Goal: Task Accomplishment & Management: Use online tool/utility

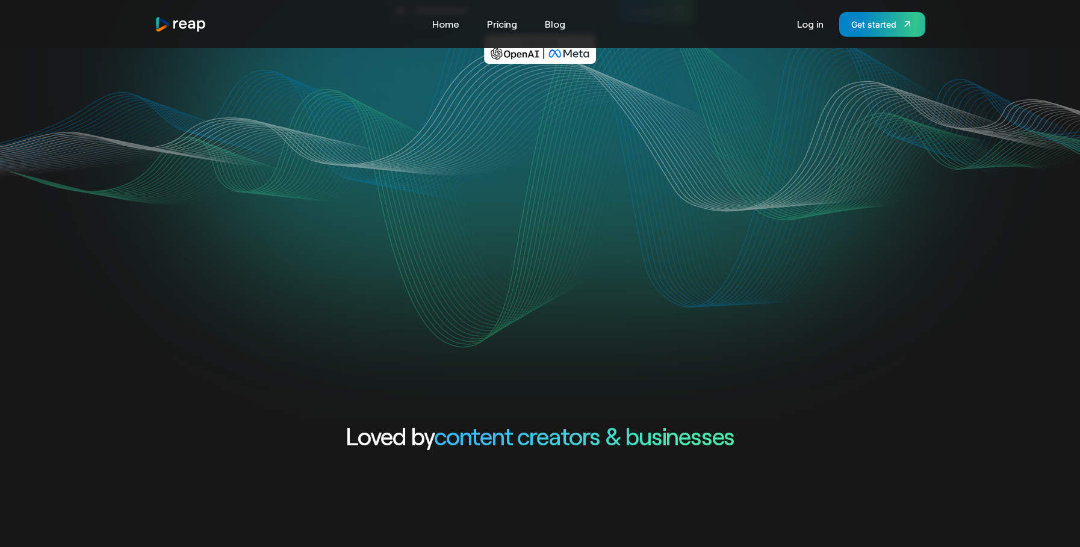
scroll to position [428, 0]
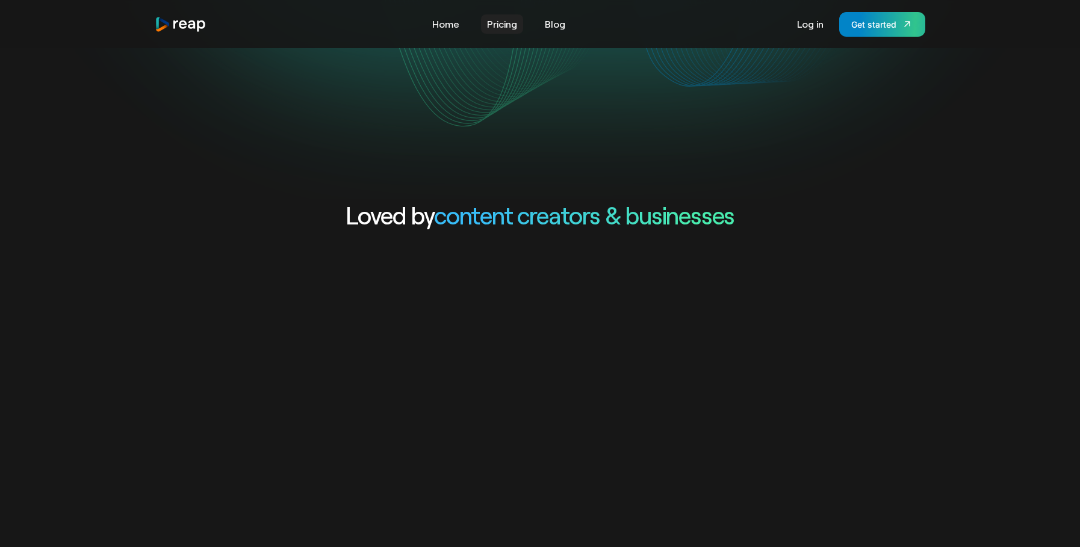
click at [497, 28] on link "Pricing" at bounding box center [502, 23] width 42 height 19
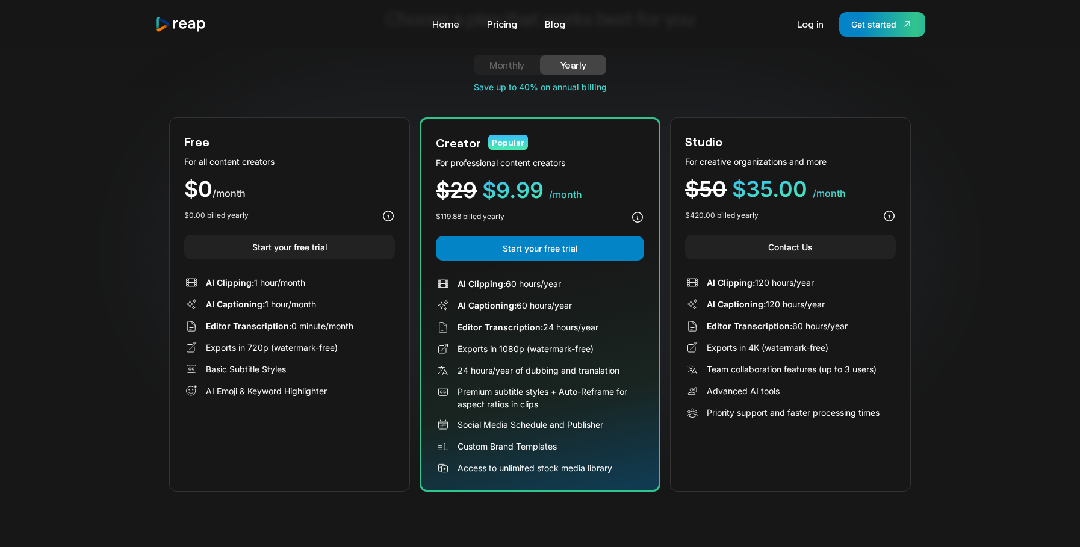
scroll to position [15, 0]
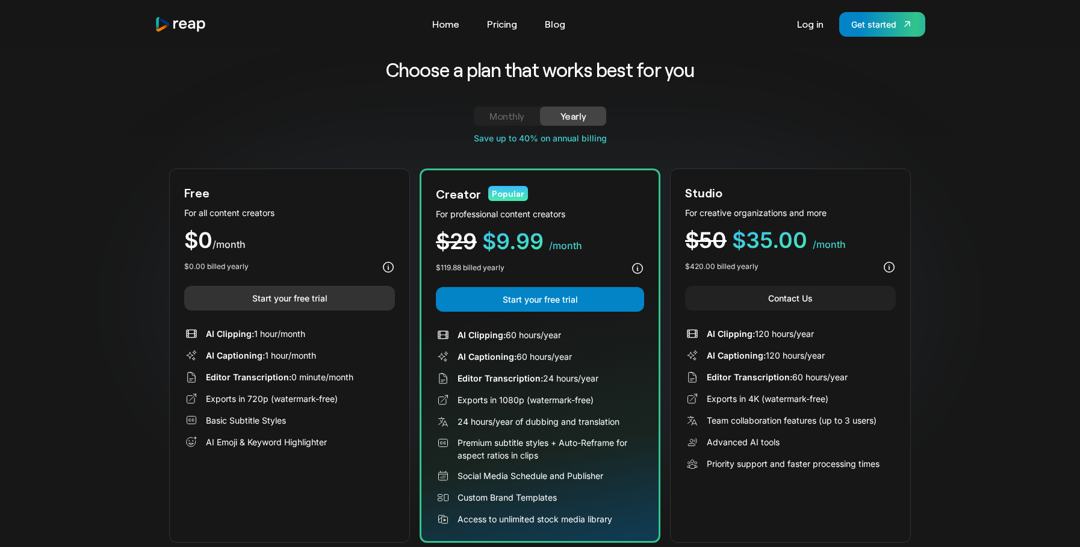
click at [315, 300] on link "Start your free trial" at bounding box center [289, 298] width 211 height 25
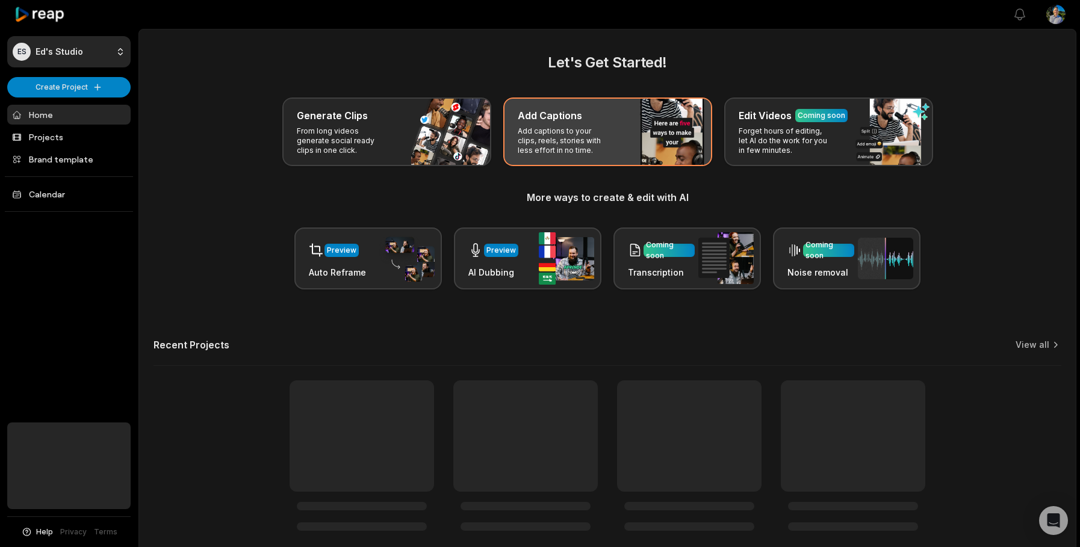
click at [601, 157] on div "Add Captions Add captions to your clips, reels, stories with less effort in no …" at bounding box center [607, 132] width 209 height 69
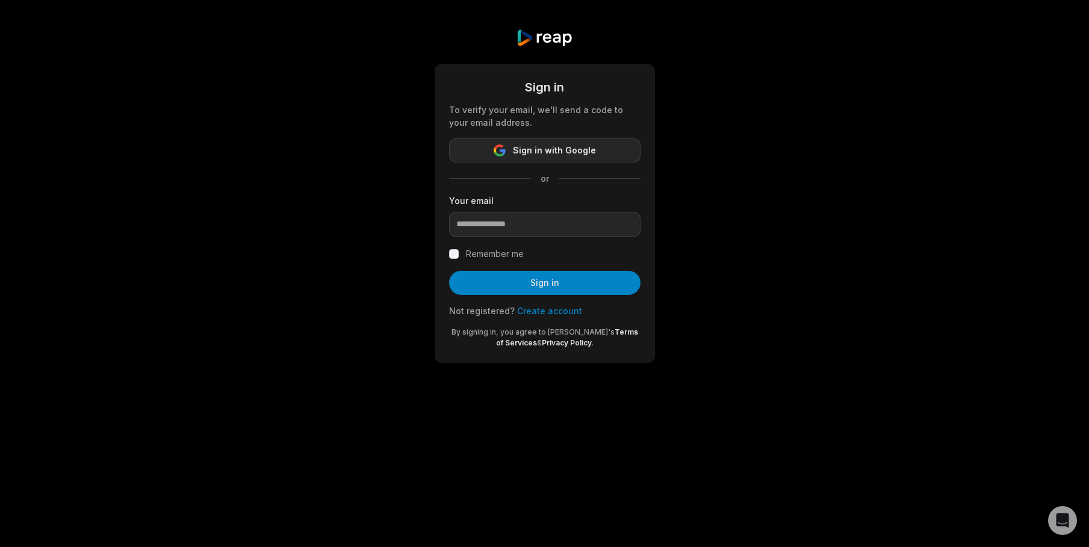
click at [557, 147] on span "Sign in with Google" at bounding box center [554, 150] width 83 height 14
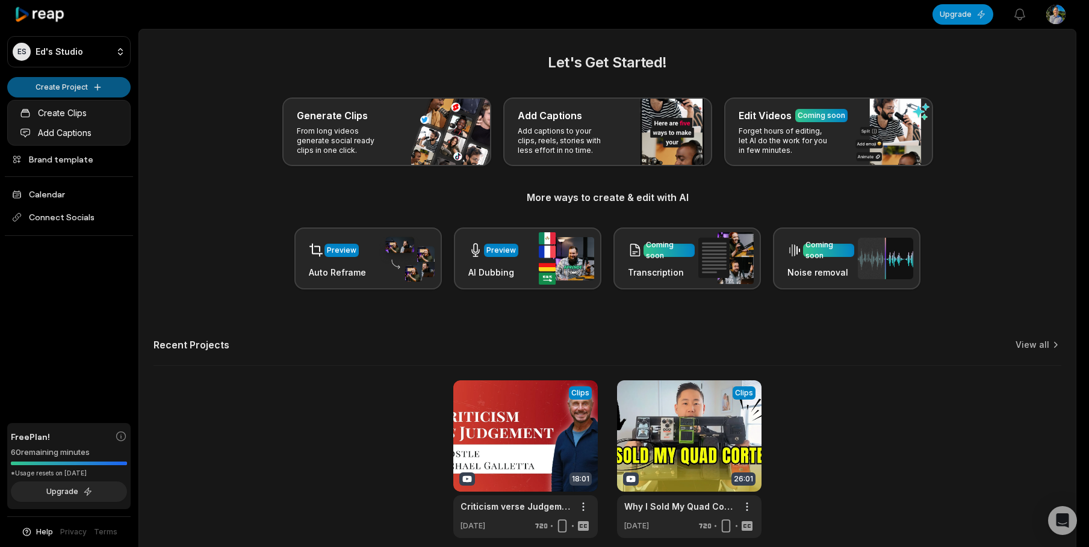
click at [46, 90] on html "ES Ed's Studio Create Project Home Projects Brand template Calendar Connect Soc…" at bounding box center [544, 273] width 1089 height 547
click at [60, 114] on link "Create Clips" at bounding box center [68, 113] width 117 height 20
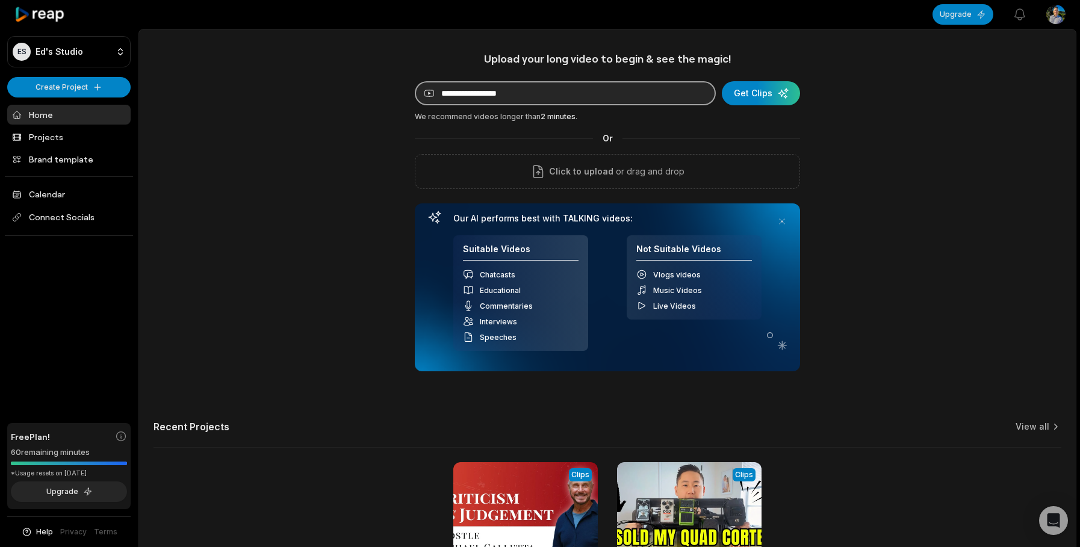
click at [492, 98] on input at bounding box center [565, 93] width 301 height 24
paste input "**********"
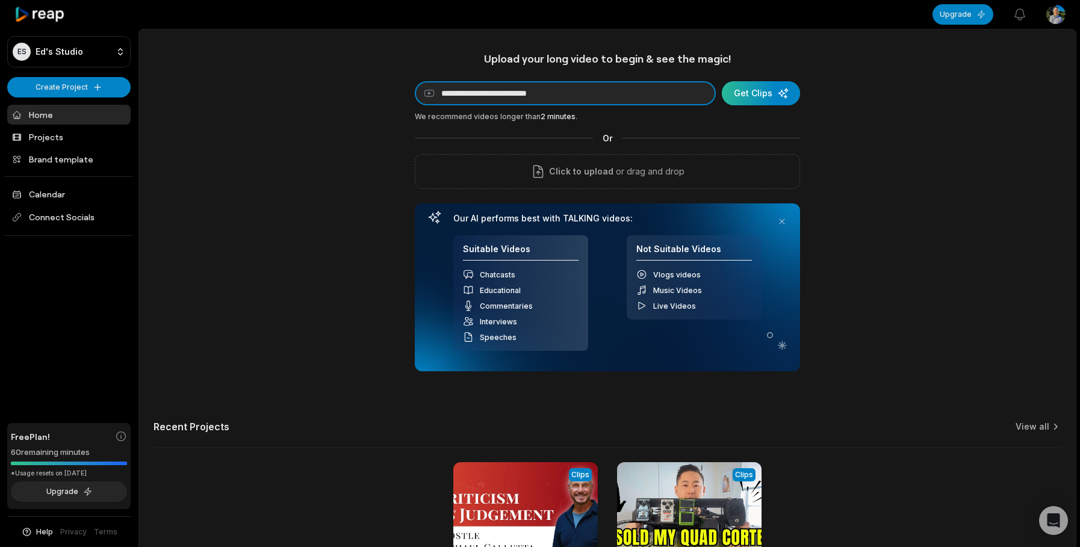
type input "**********"
click at [775, 95] on div "submit" at bounding box center [761, 93] width 78 height 24
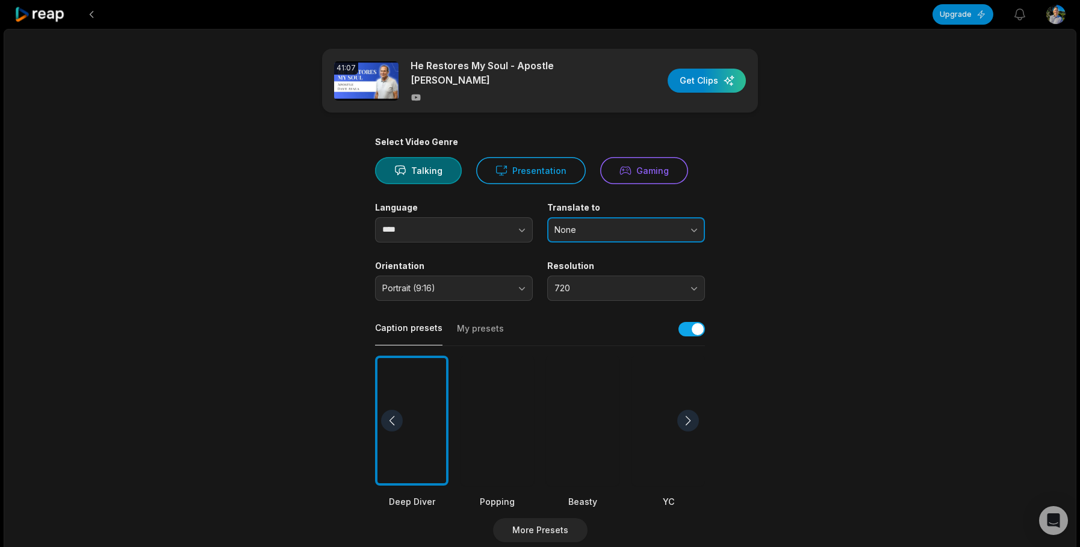
click at [637, 225] on span "None" at bounding box center [617, 230] width 126 height 11
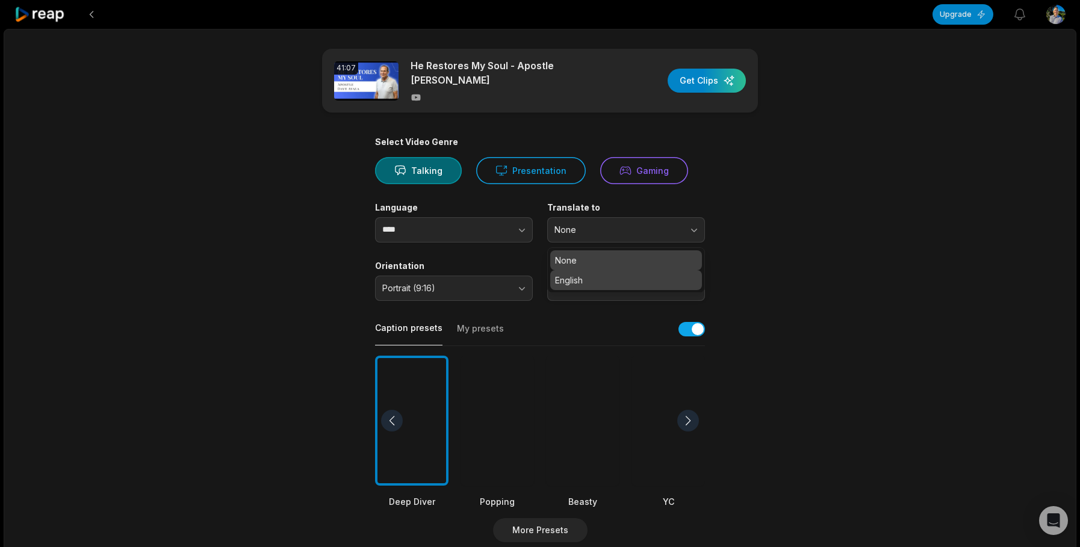
click at [624, 278] on p "English" at bounding box center [626, 280] width 142 height 13
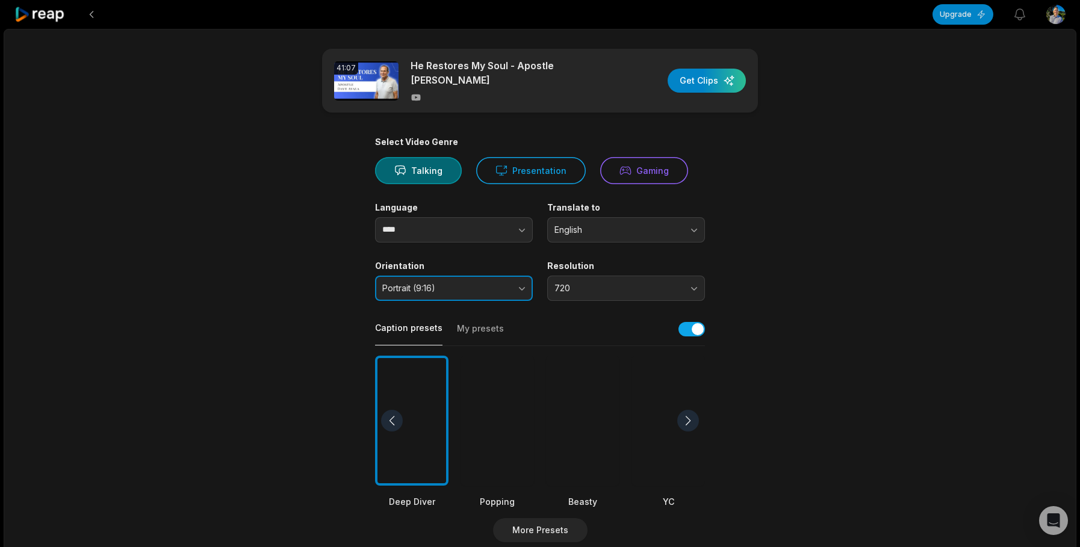
click at [471, 285] on span "Portrait (9:16)" at bounding box center [445, 288] width 126 height 11
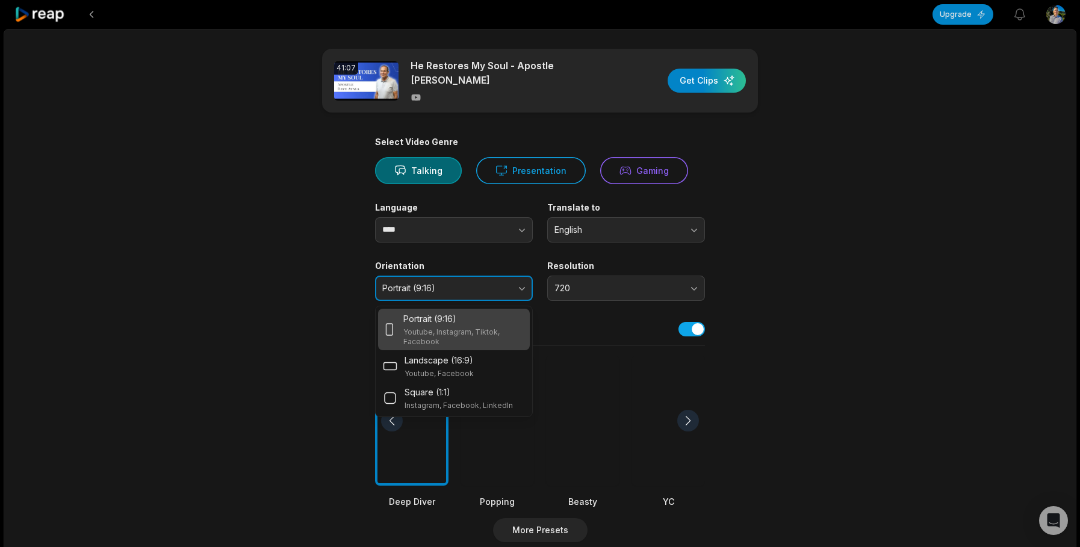
click at [471, 285] on span "Portrait (9:16)" at bounding box center [445, 288] width 126 height 11
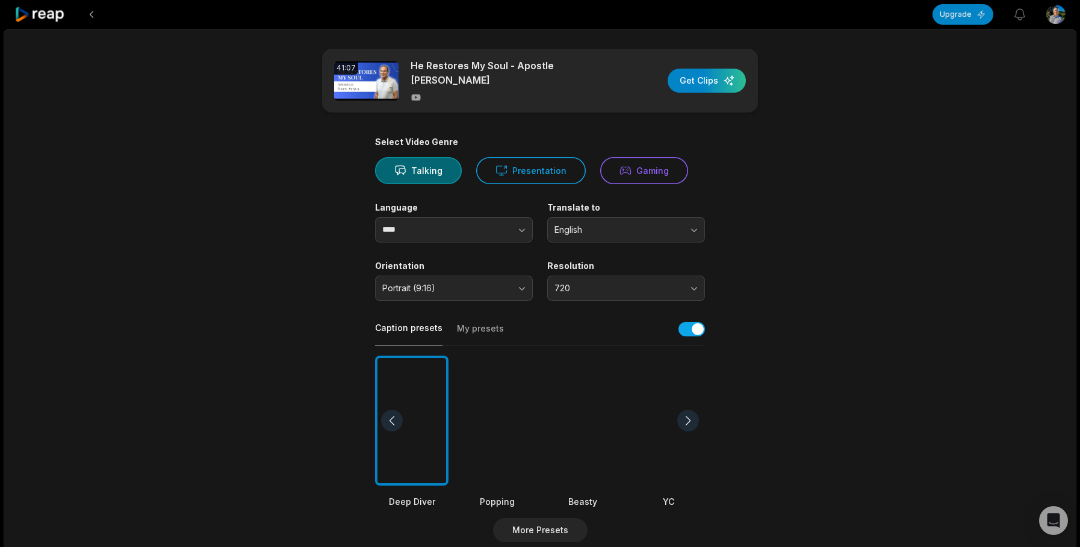
click at [707, 285] on main "41:07 He Restores My Soul - Apostle Dave Ayala Get Clips Select Video Genre Tal…" at bounding box center [540, 417] width 583 height 737
click at [682, 287] on button "720" at bounding box center [626, 288] width 158 height 25
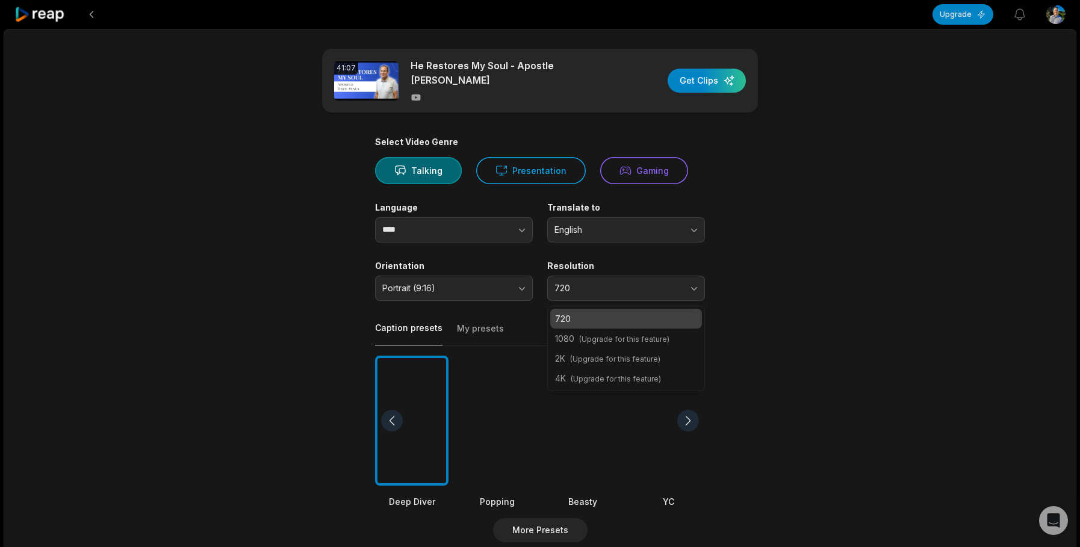
click at [784, 291] on main "41:07 He Restores My Soul - Apostle Dave Ayala Get Clips Select Video Genre Tal…" at bounding box center [540, 417] width 583 height 737
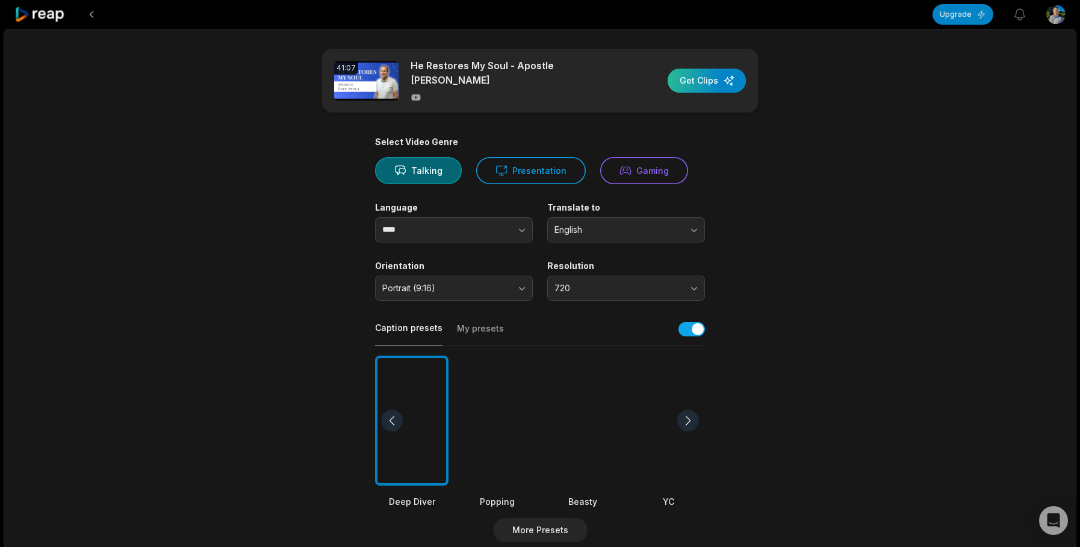
click at [732, 75] on div "button" at bounding box center [707, 81] width 78 height 24
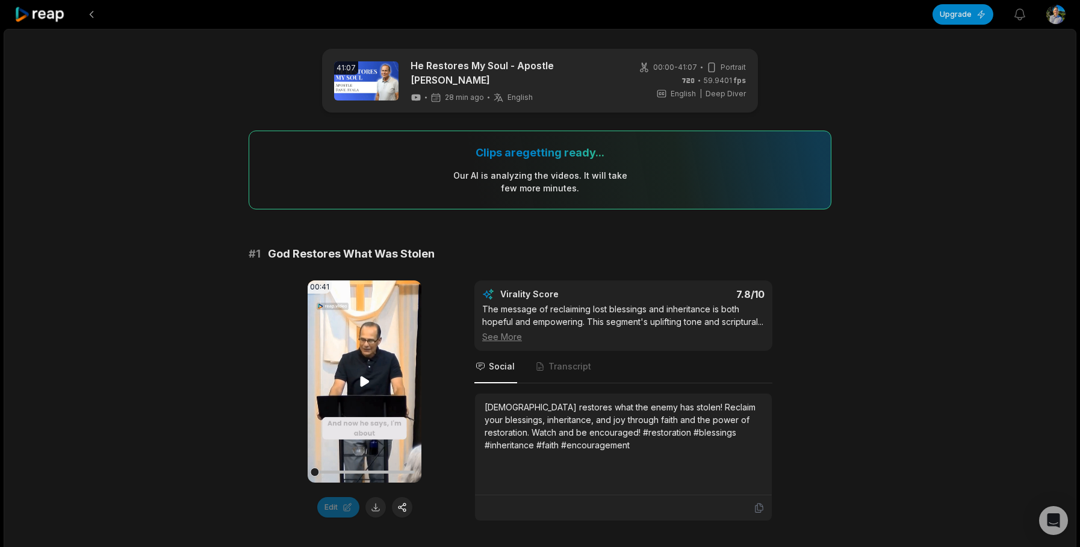
scroll to position [91, 0]
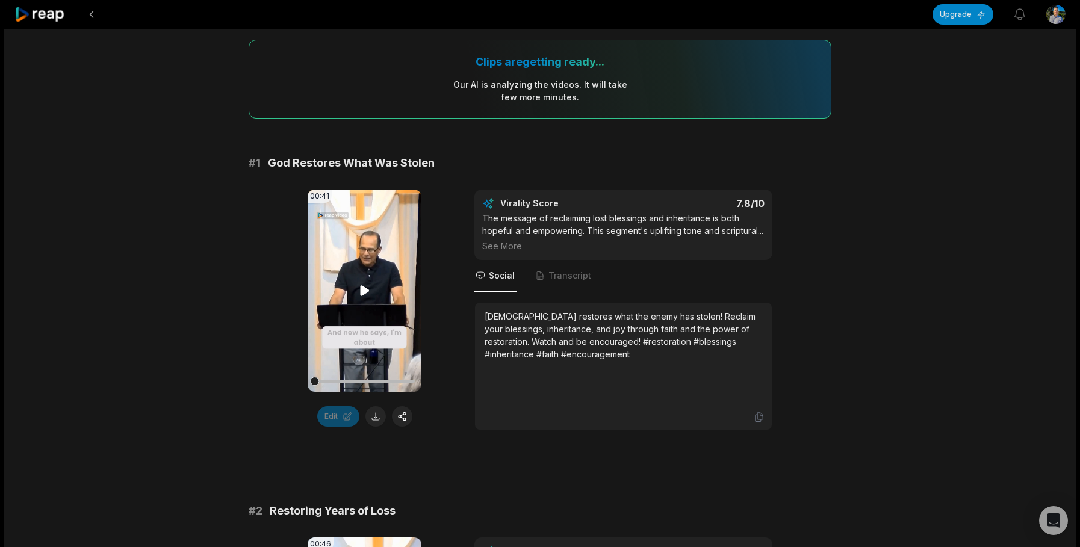
click at [361, 284] on icon at bounding box center [365, 291] width 14 height 14
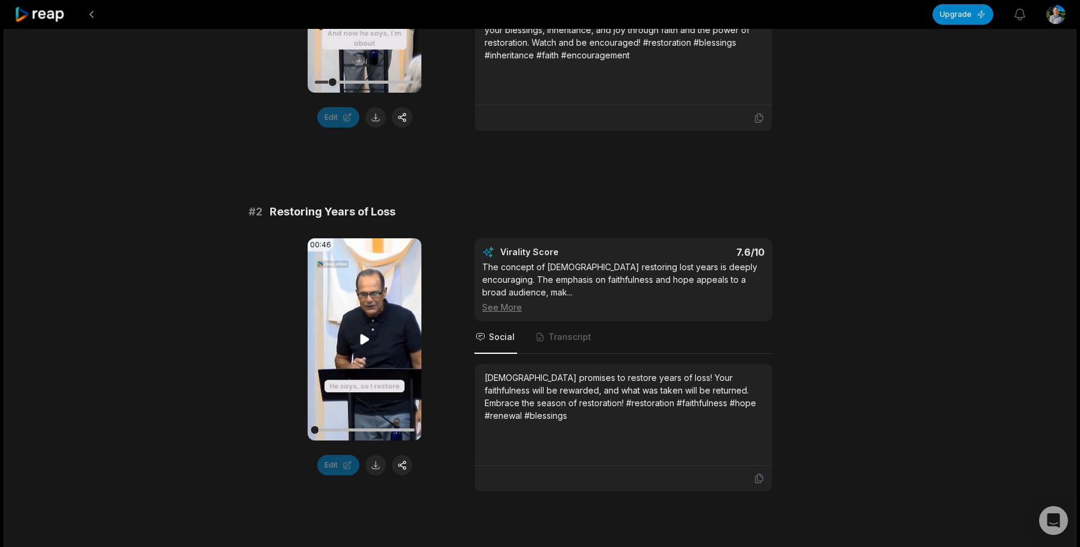
scroll to position [430, 0]
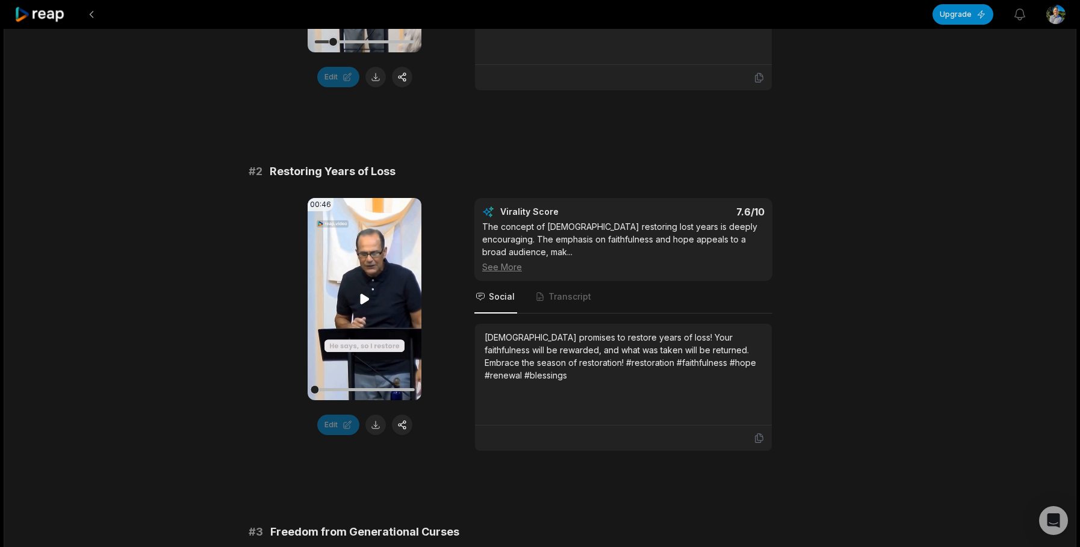
click at [364, 304] on icon at bounding box center [364, 299] width 9 height 10
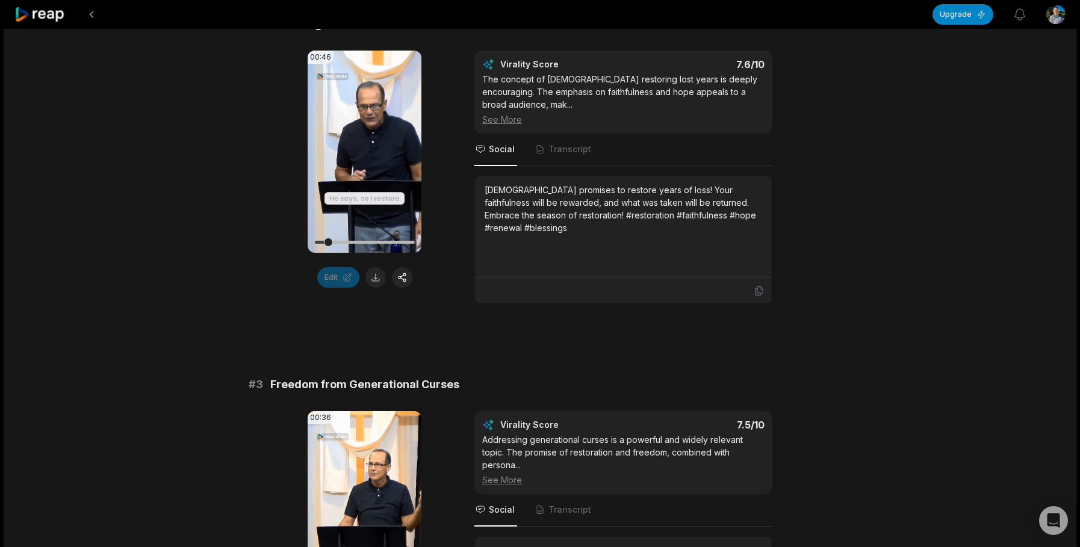
scroll to position [656, 0]
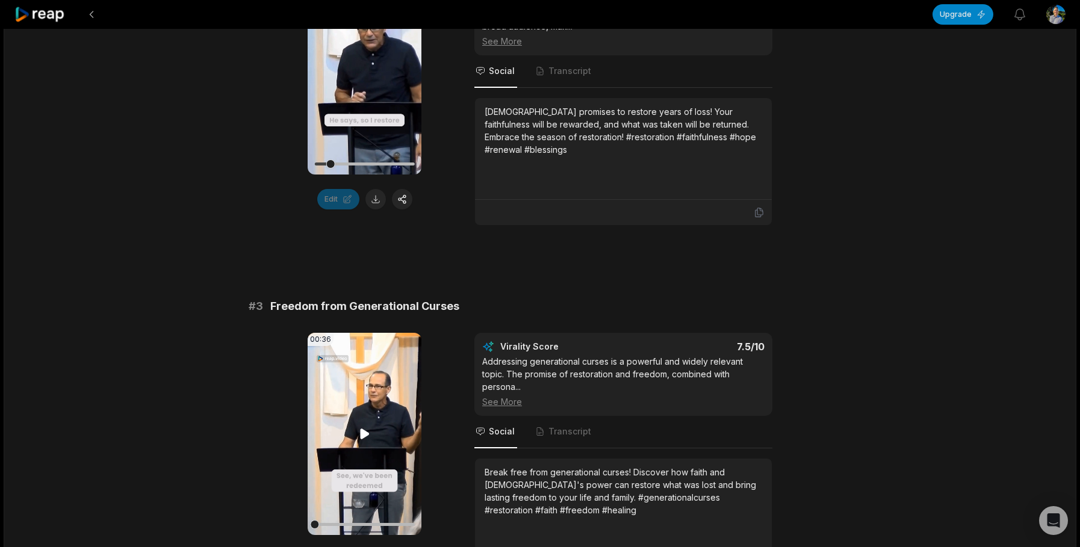
click at [364, 435] on icon at bounding box center [365, 434] width 14 height 14
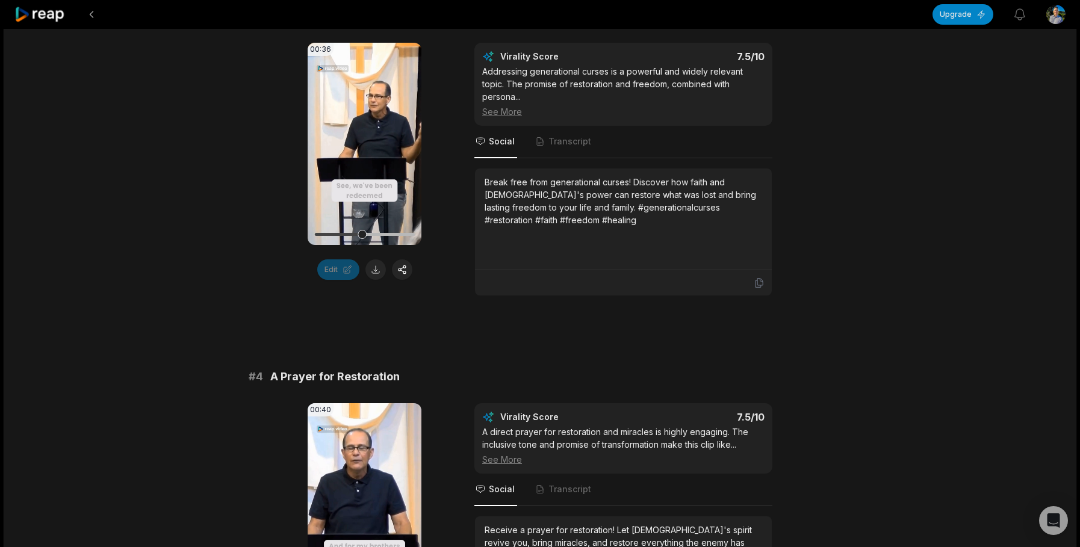
scroll to position [1059, 0]
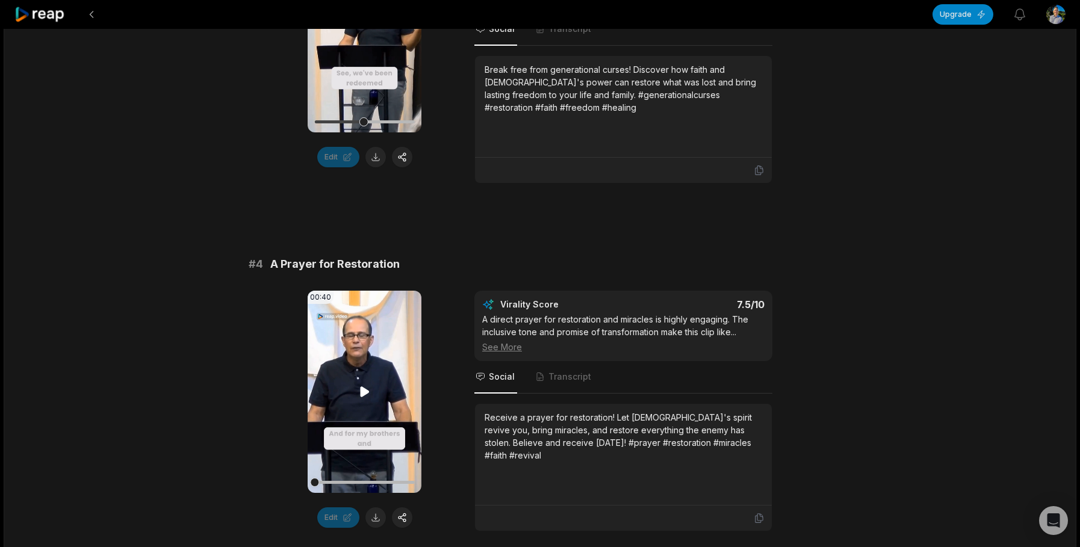
click at [362, 396] on icon at bounding box center [364, 392] width 9 height 10
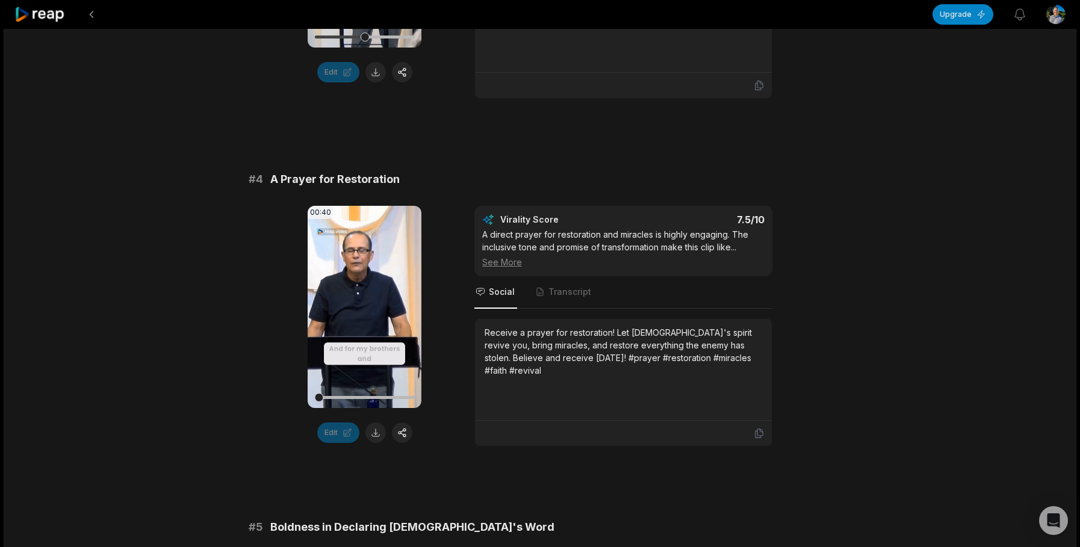
scroll to position [1404, 0]
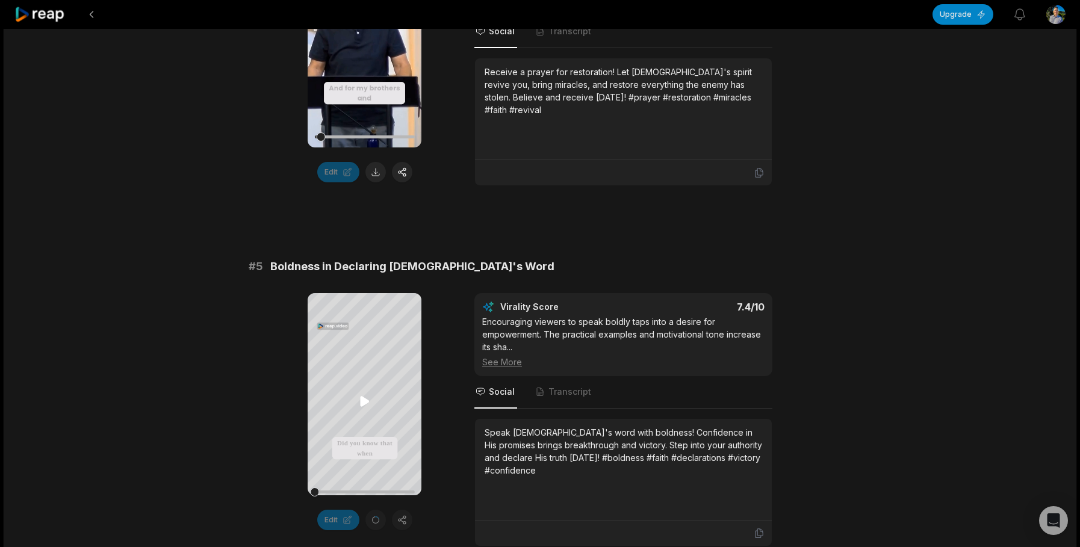
click at [362, 402] on icon at bounding box center [364, 402] width 9 height 10
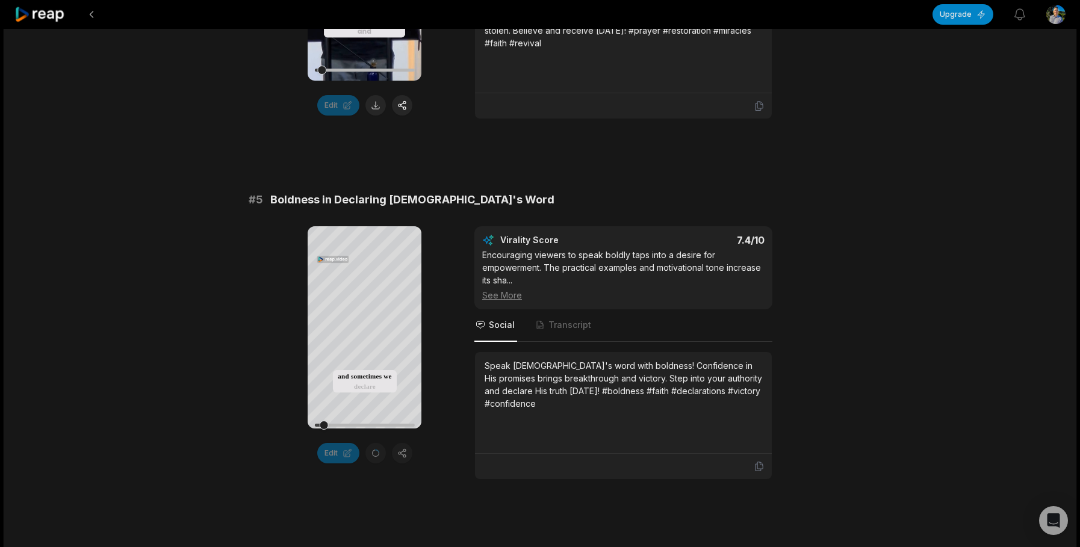
scroll to position [1504, 0]
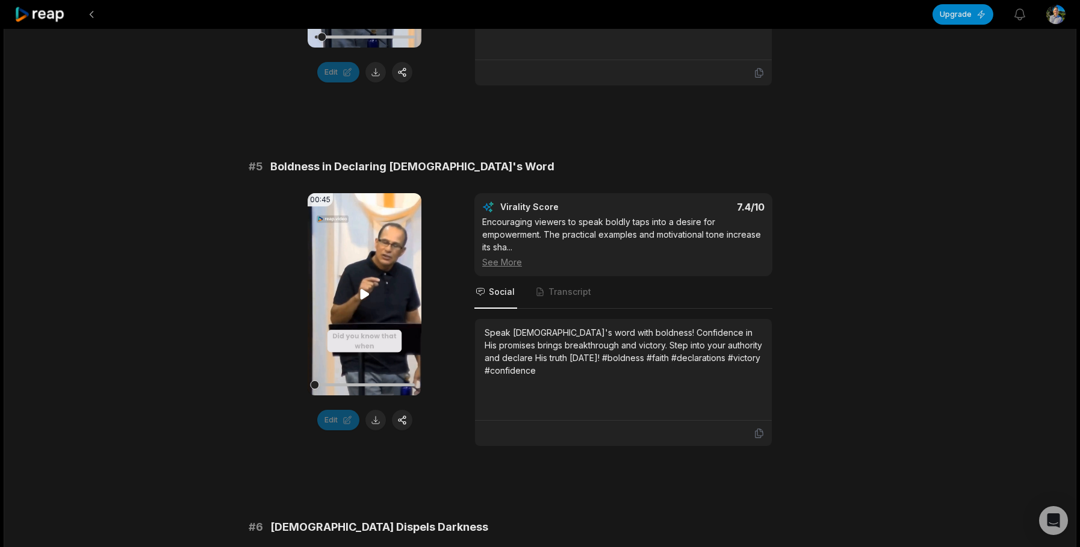
click at [368, 312] on video "Your browser does not support mp4 format." at bounding box center [365, 294] width 114 height 202
click at [375, 386] on div at bounding box center [364, 384] width 100 height 3
click at [361, 386] on div at bounding box center [364, 384] width 100 height 3
click at [350, 386] on div at bounding box center [364, 384] width 100 height 3
click at [380, 430] on button at bounding box center [375, 420] width 20 height 20
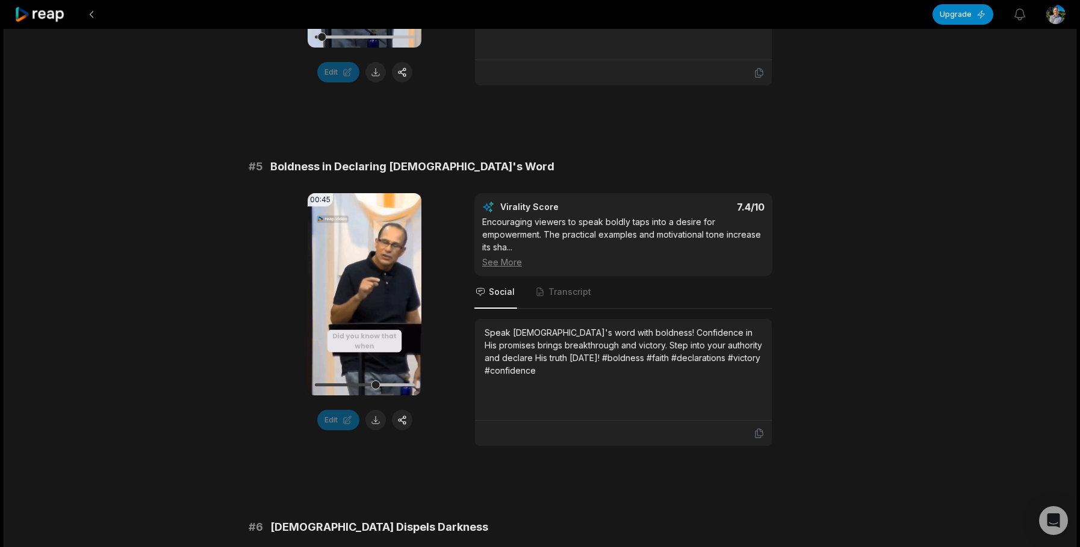
click at [860, 258] on div "41:07 He Restores My Soul - Apostle Dave Ayala 29 min ago English en 00:00 - 41…" at bounding box center [540, 426] width 1073 height 3803
click at [370, 300] on icon at bounding box center [365, 294] width 14 height 14
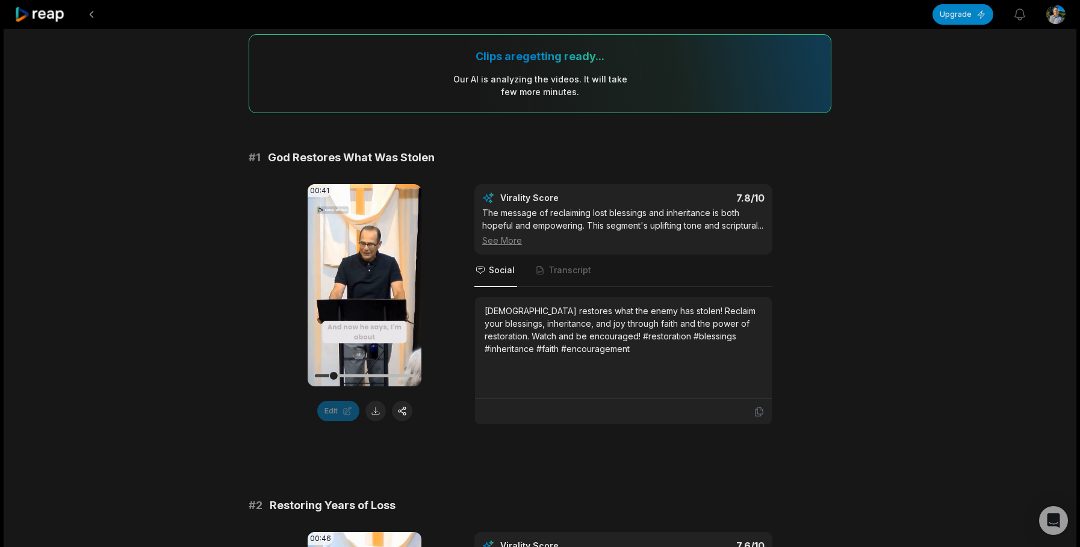
scroll to position [0, 0]
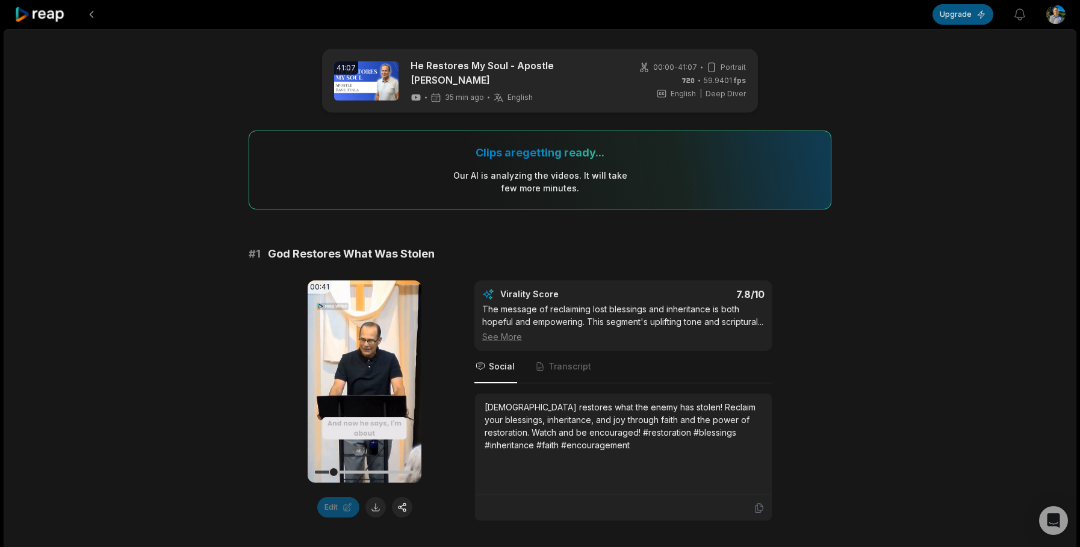
click at [961, 16] on button "Upgrade" at bounding box center [962, 14] width 61 height 20
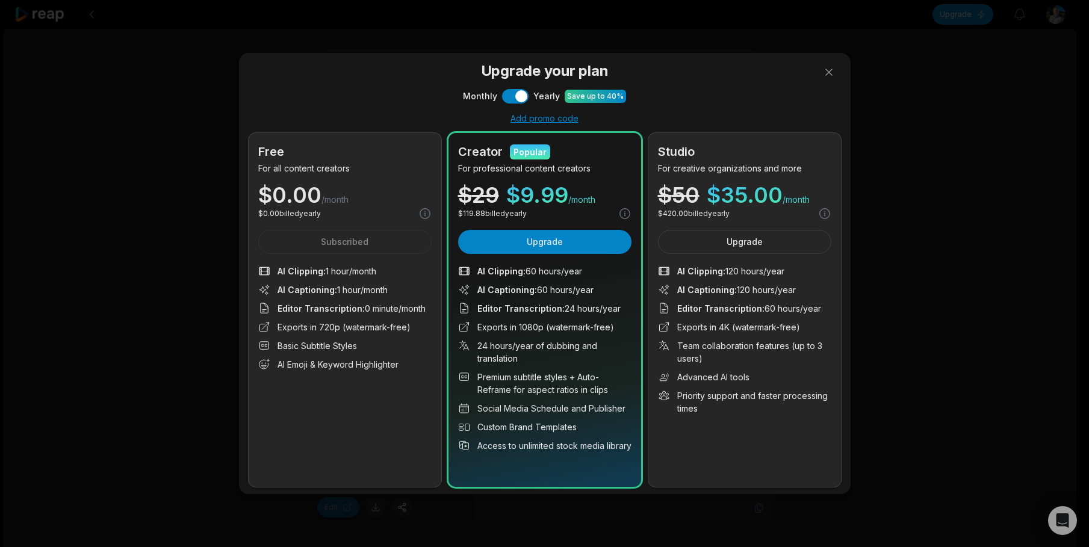
click at [560, 120] on div "Add promo code" at bounding box center [545, 118] width 592 height 11
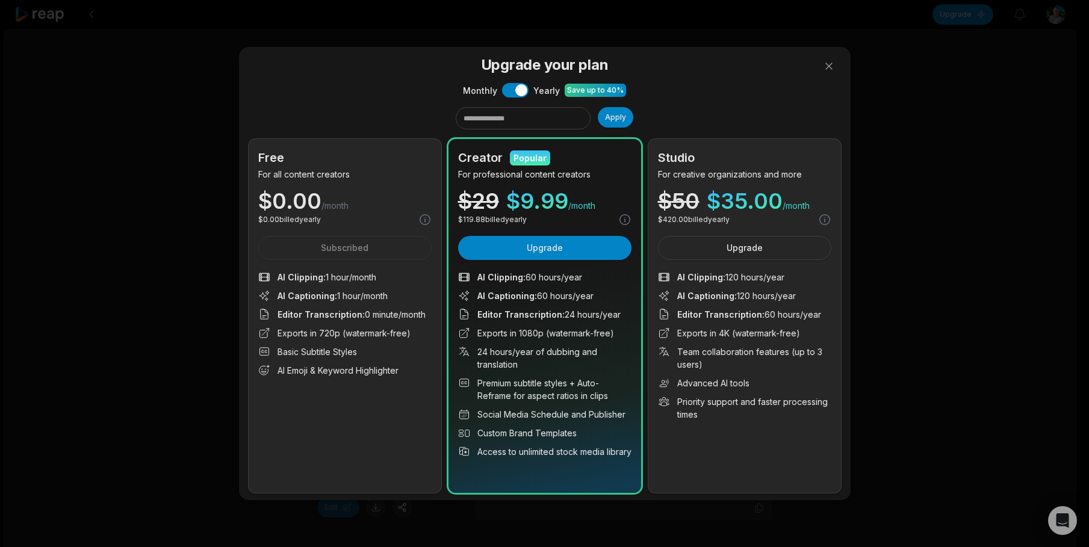
click at [595, 96] on div "Save up to 40%" at bounding box center [595, 90] width 61 height 13
click at [578, 116] on input "text" at bounding box center [523, 118] width 135 height 22
click at [830, 61] on button at bounding box center [829, 66] width 24 height 24
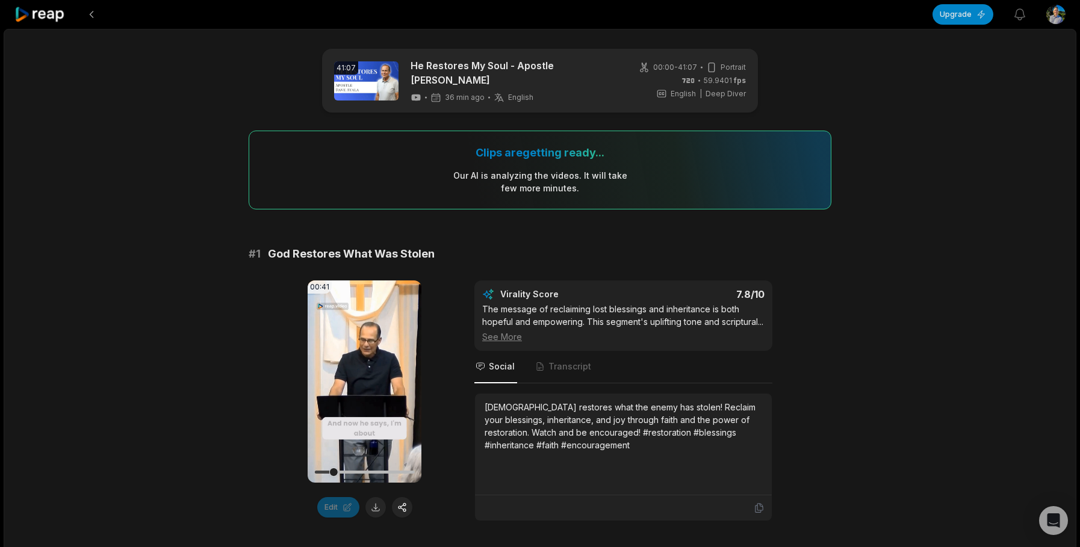
scroll to position [20, 0]
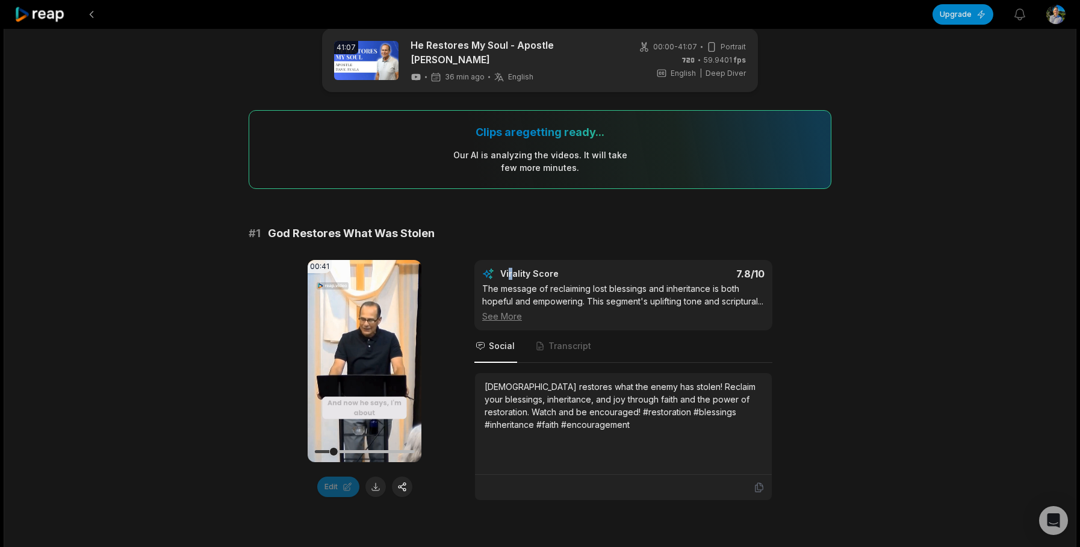
click at [512, 268] on div "Virality Score" at bounding box center [564, 274] width 129 height 12
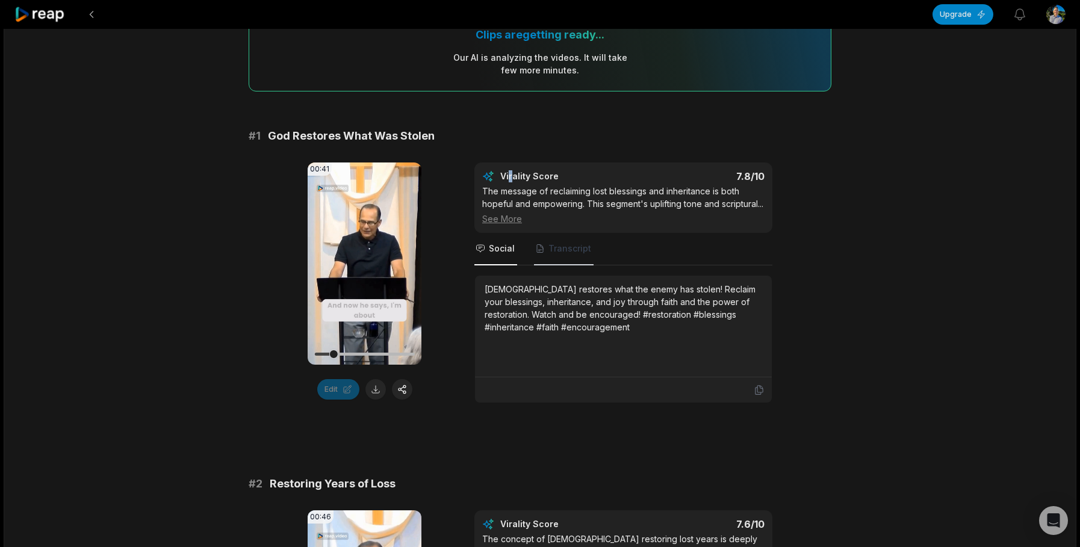
scroll to position [118, 0]
click at [554, 255] on span "Transcript" at bounding box center [569, 249] width 43 height 12
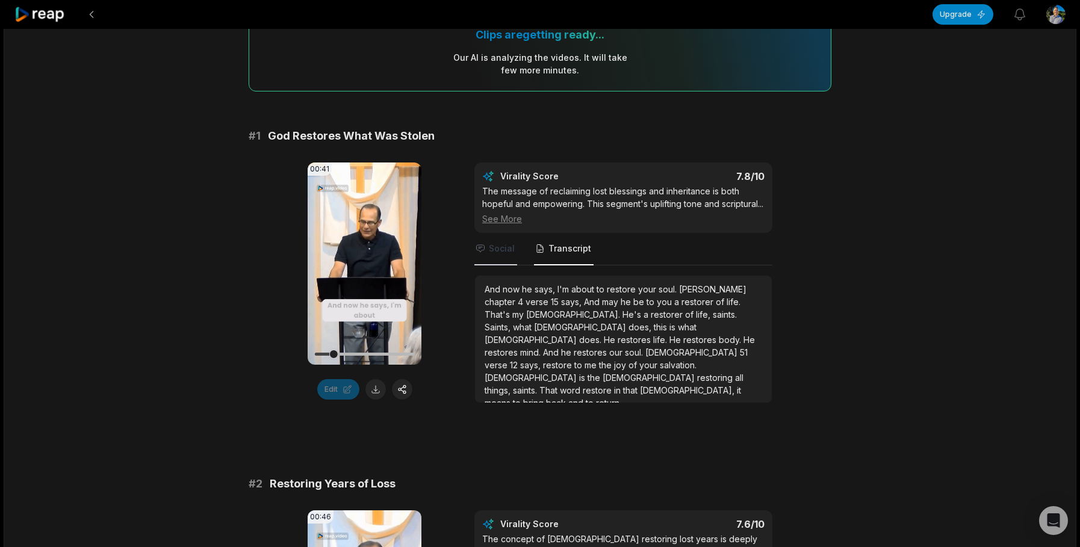
click at [507, 255] on span "Social" at bounding box center [502, 249] width 26 height 12
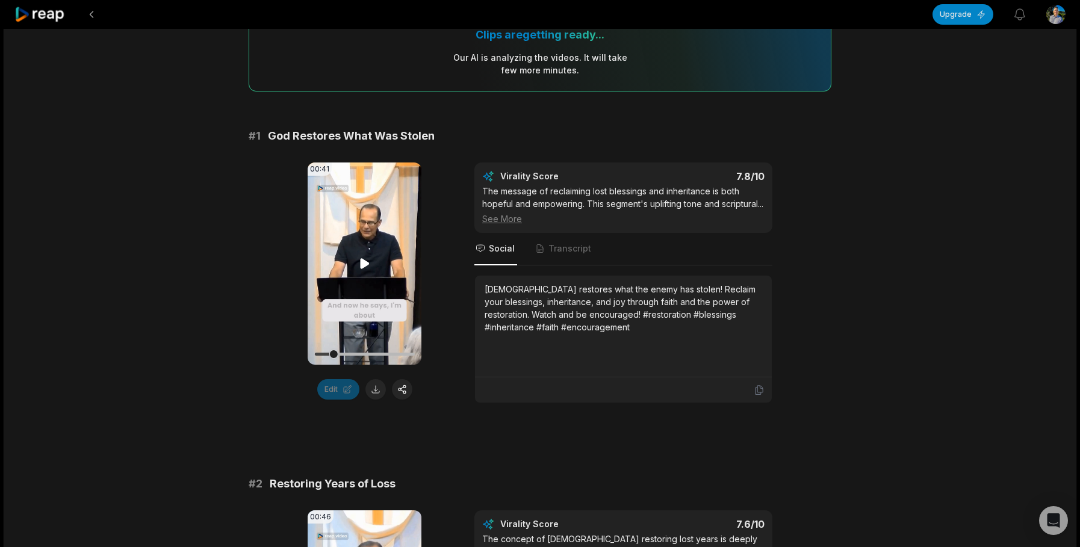
click at [360, 211] on video "Your browser does not support mp4 format." at bounding box center [365, 264] width 114 height 202
click at [365, 239] on video "Your browser does not support mp4 format." at bounding box center [365, 264] width 114 height 202
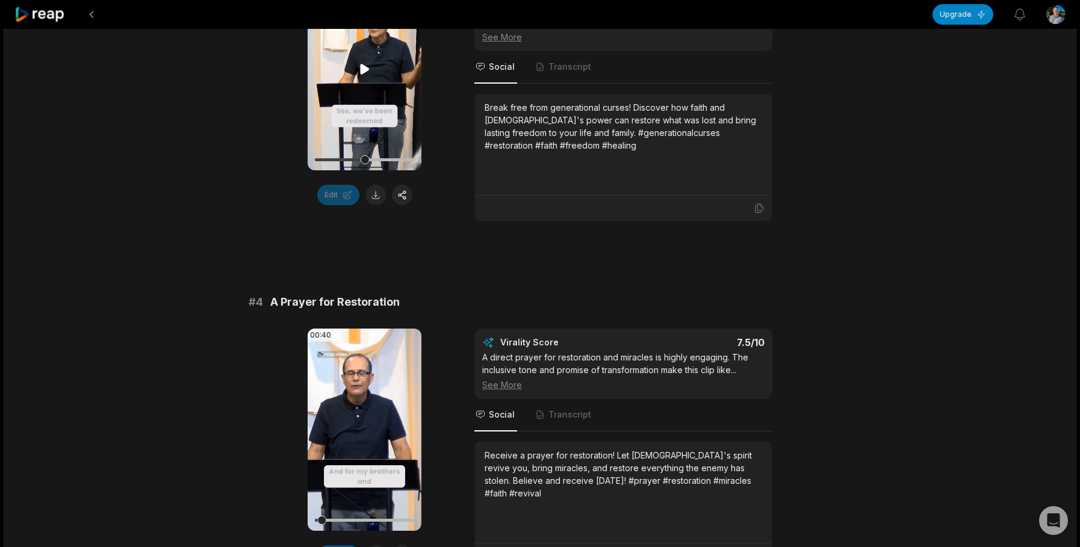
scroll to position [1261, 0]
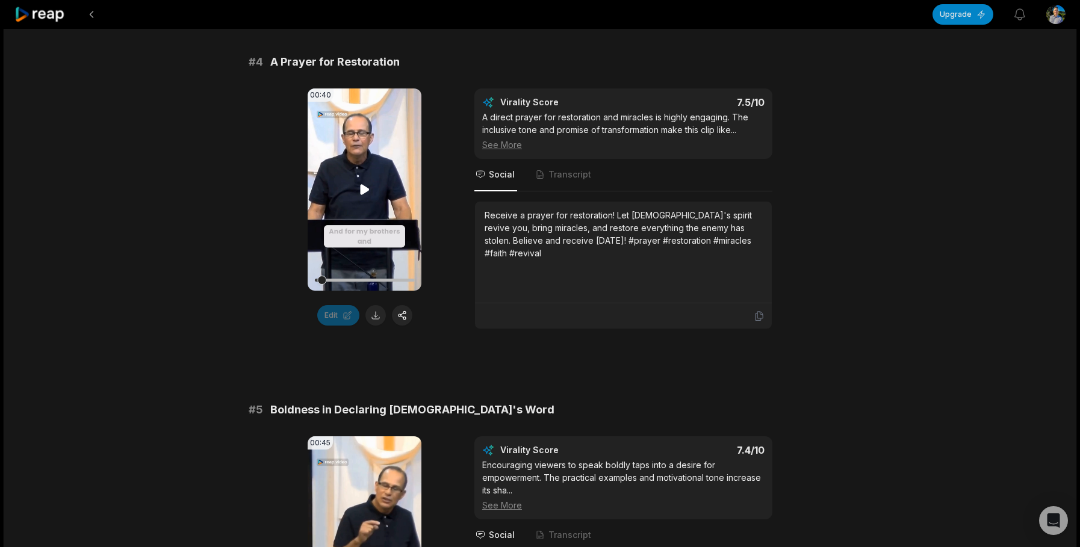
click at [365, 195] on icon at bounding box center [364, 190] width 9 height 10
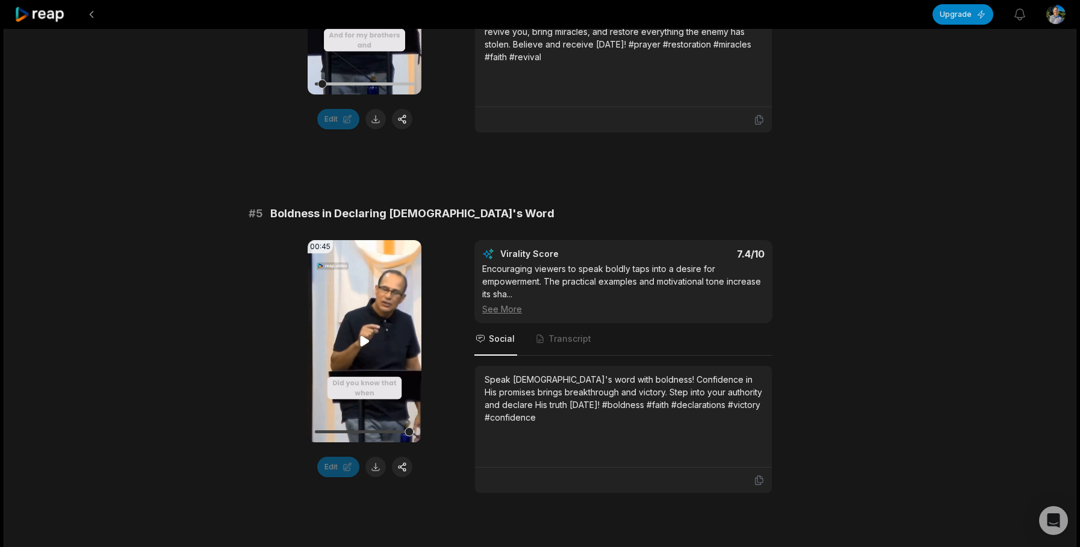
scroll to position [1639, 0]
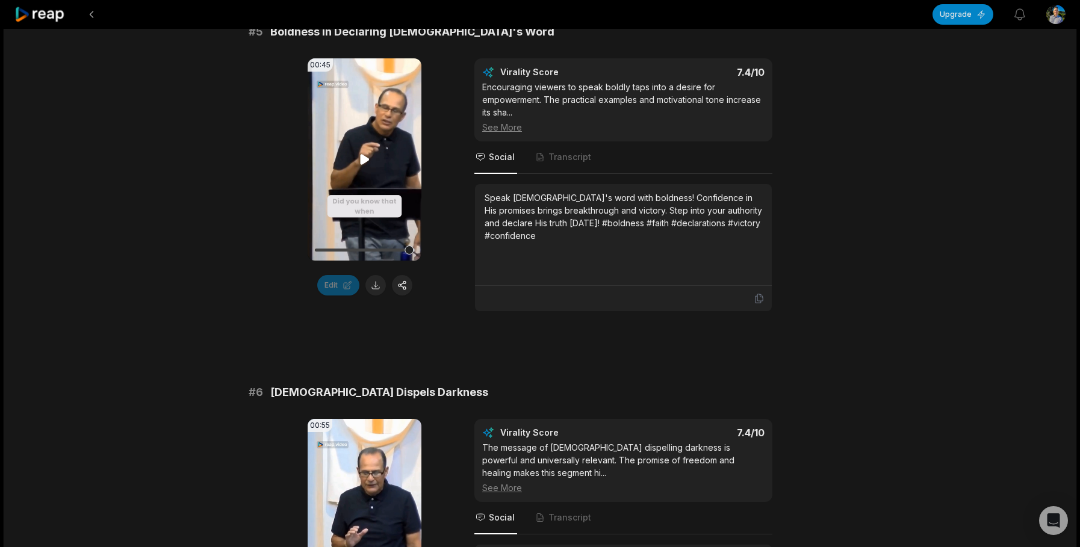
click at [367, 167] on icon at bounding box center [365, 159] width 14 height 14
click at [556, 163] on span "Transcript" at bounding box center [569, 157] width 43 height 12
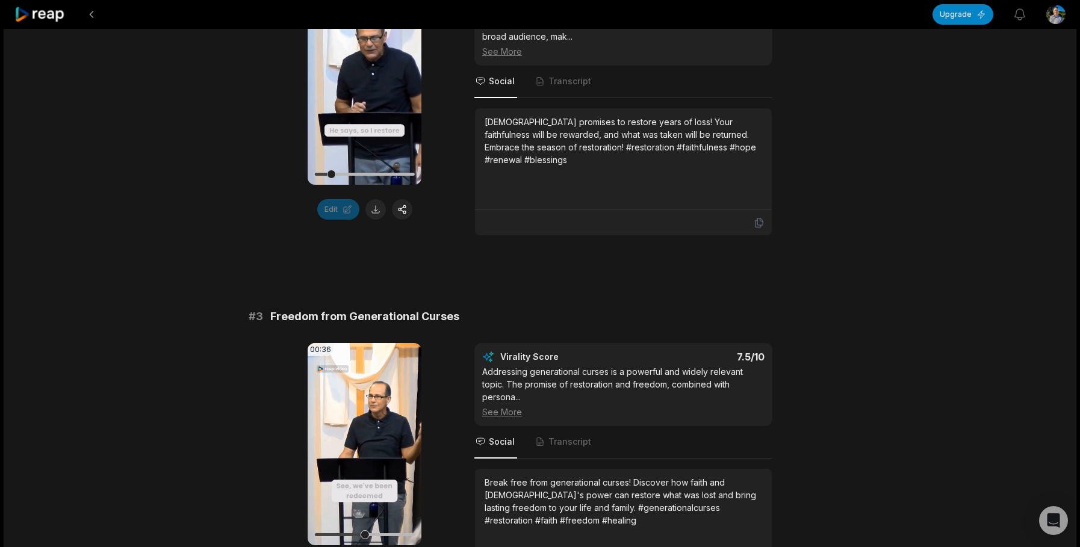
scroll to position [634, 0]
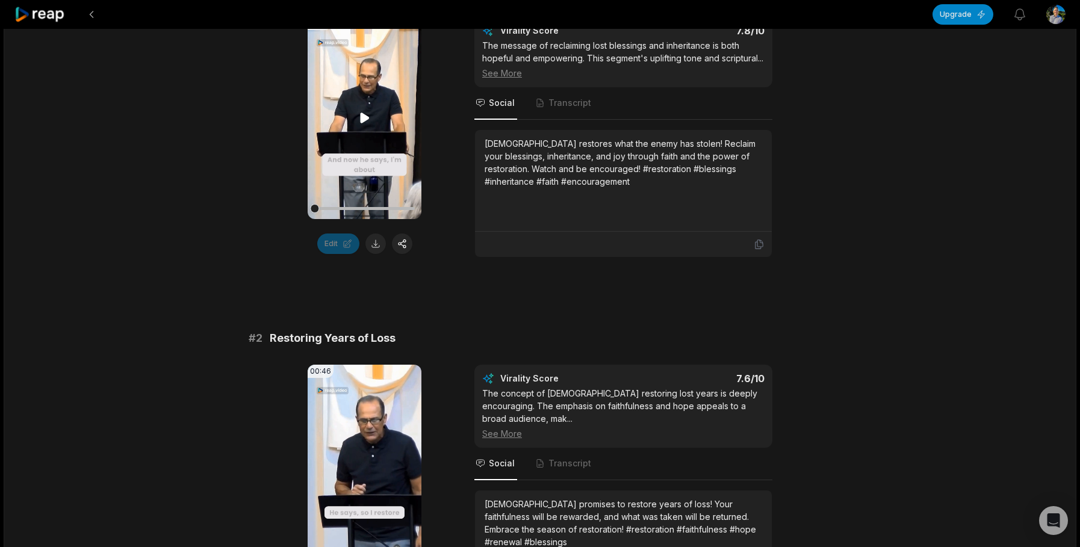
scroll to position [157, 0]
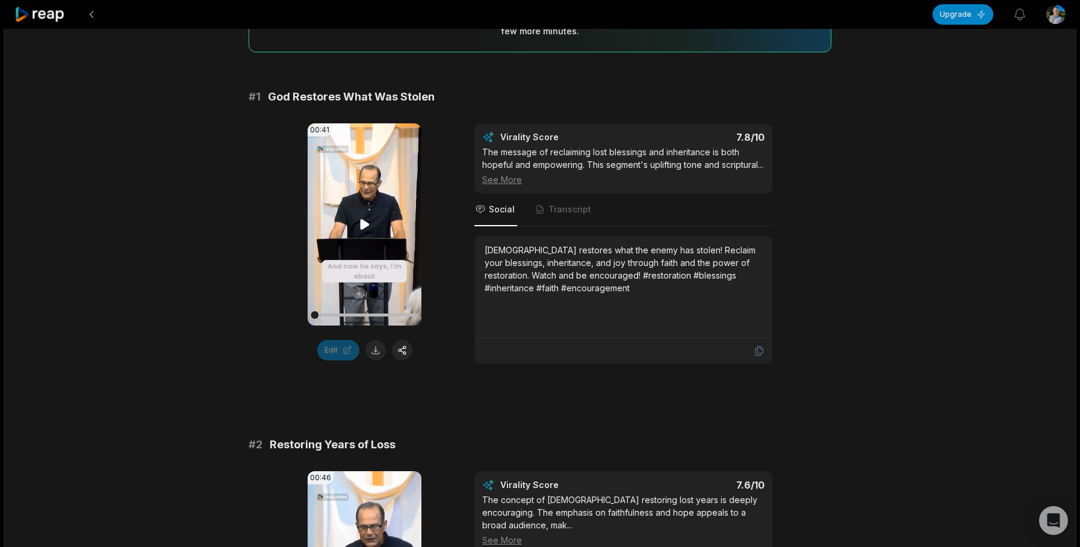
click at [371, 218] on icon at bounding box center [365, 224] width 14 height 14
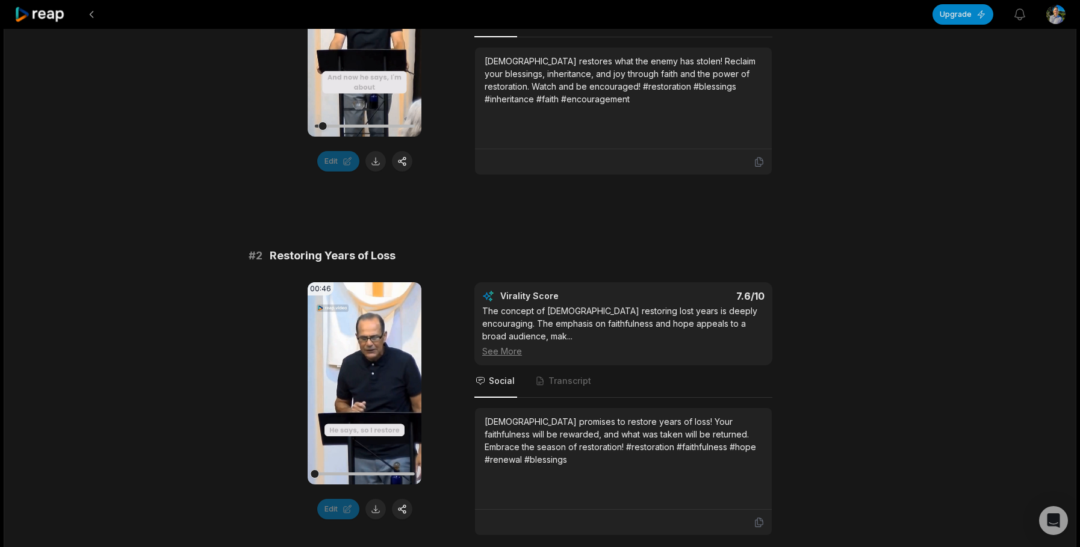
scroll to position [0, 0]
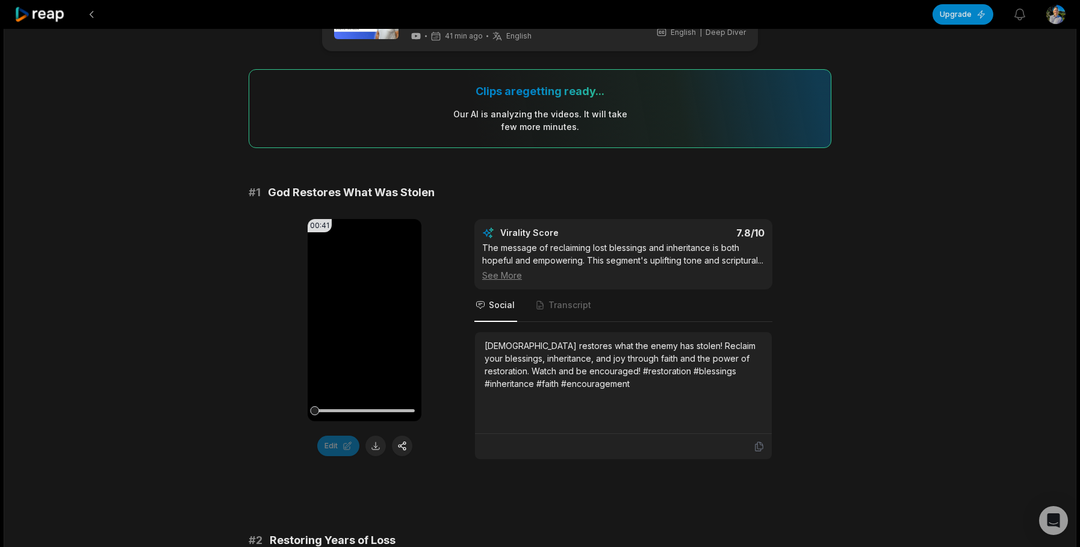
scroll to position [72, 0]
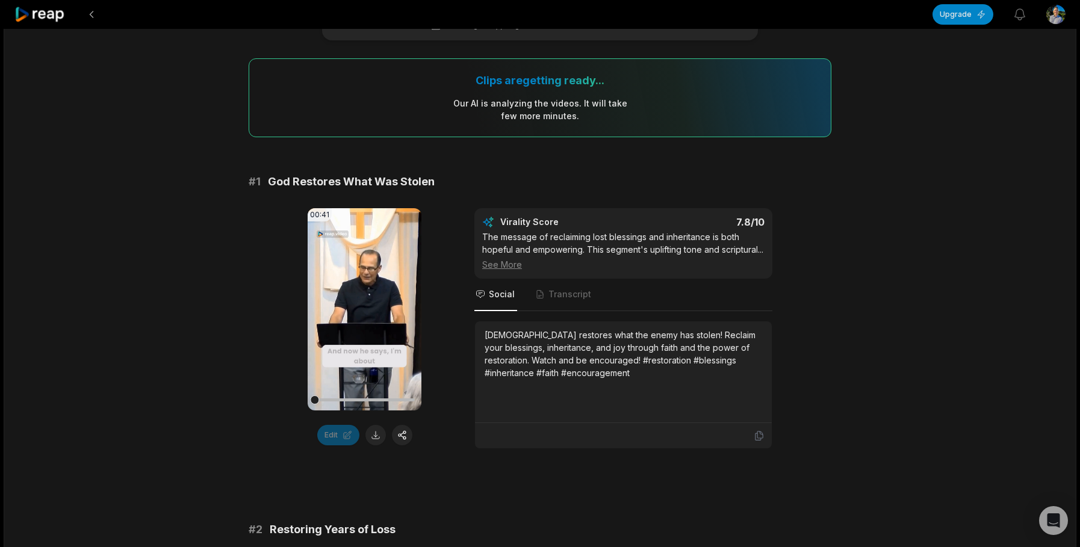
click at [46, 14] on icon at bounding box center [39, 15] width 51 height 16
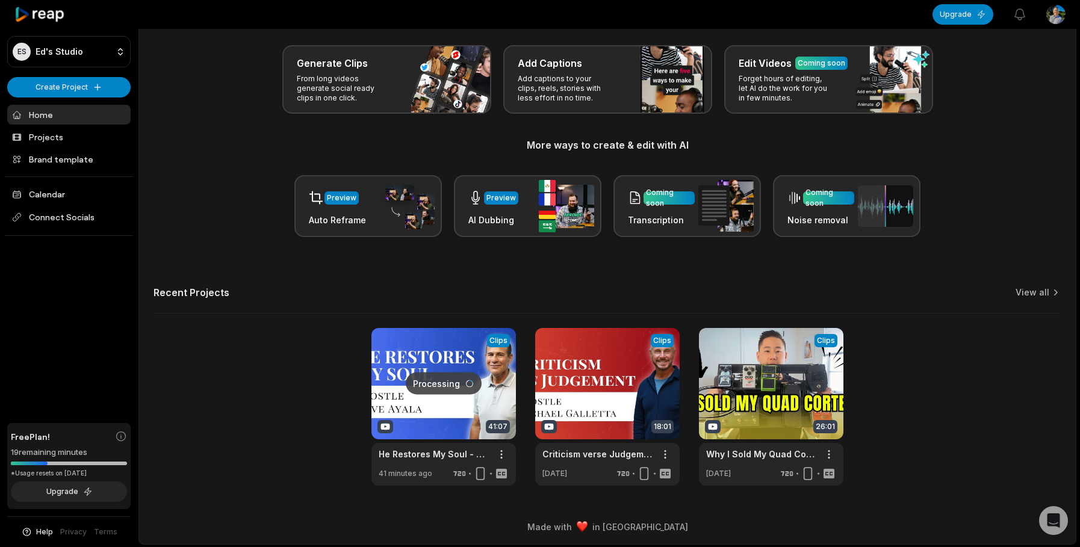
scroll to position [54, 0]
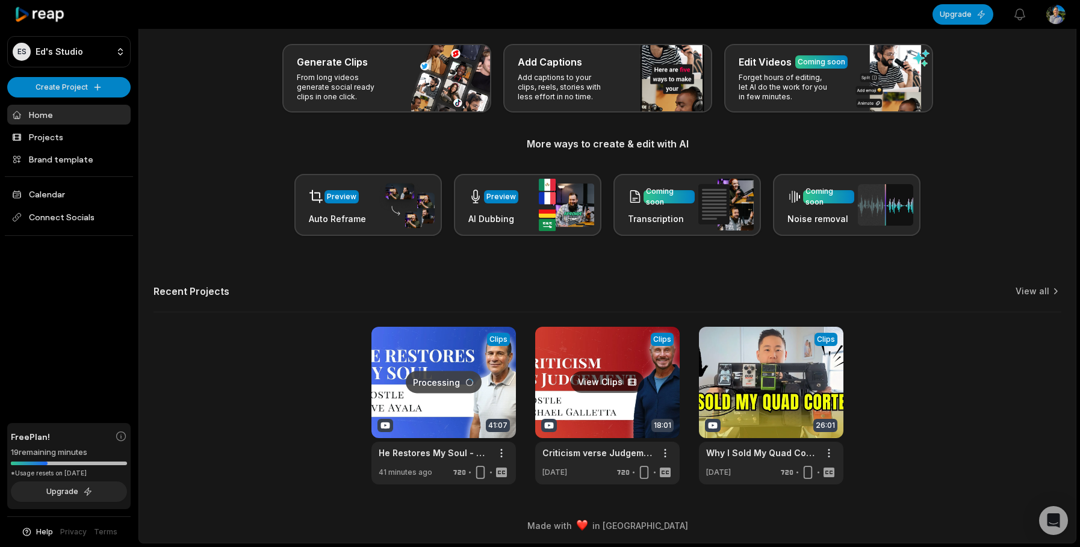
click at [599, 414] on link at bounding box center [607, 406] width 144 height 158
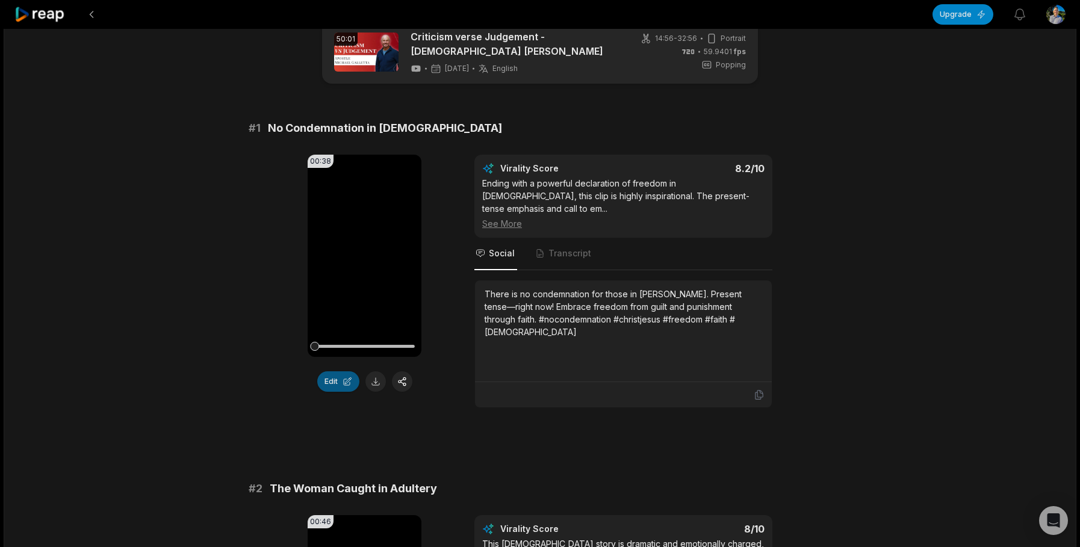
scroll to position [40, 0]
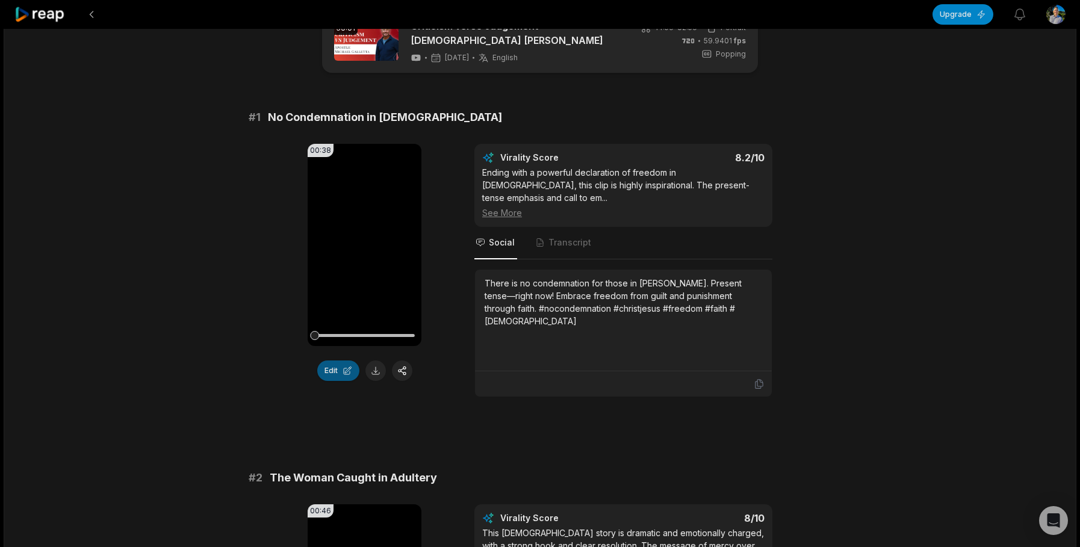
click at [328, 372] on button "Edit" at bounding box center [338, 371] width 42 height 20
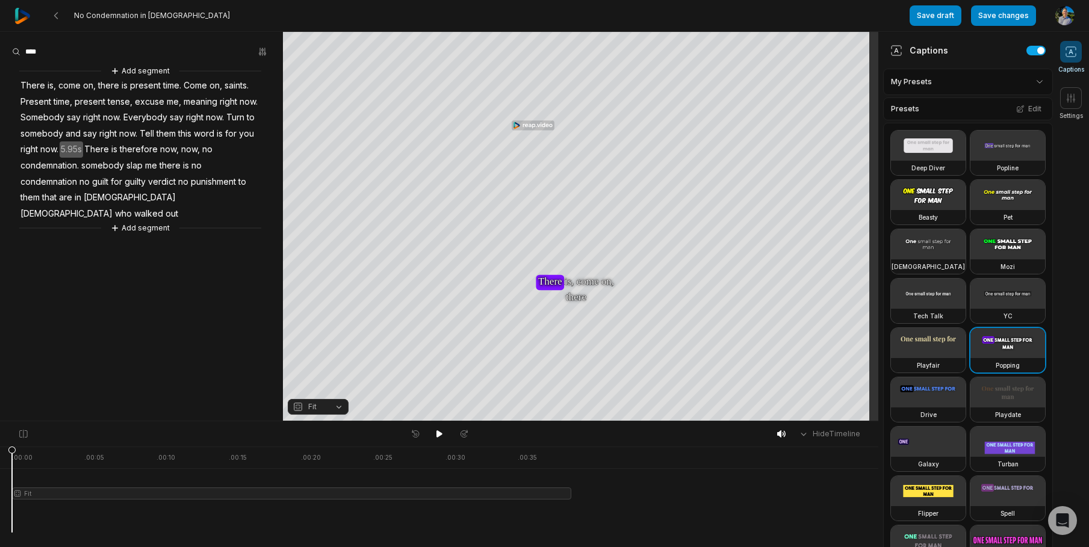
click at [169, 441] on div "Hide Timeline" at bounding box center [439, 433] width 878 height 25
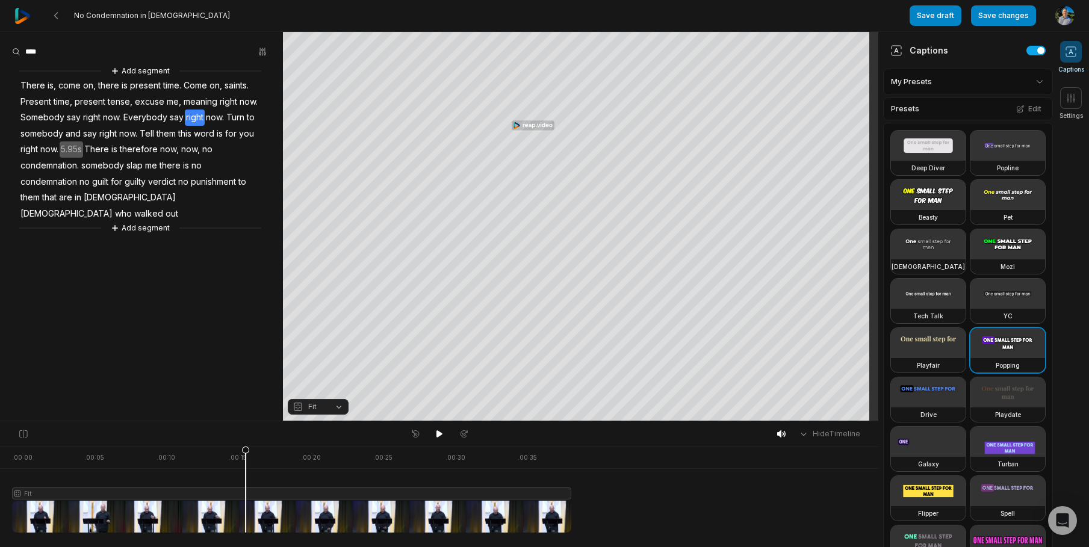
drag, startPoint x: 30, startPoint y: 462, endPoint x: 252, endPoint y: 470, distance: 221.7
click at [252, 470] on div at bounding box center [291, 490] width 559 height 86
drag, startPoint x: 252, startPoint y: 470, endPoint x: 385, endPoint y: 482, distance: 133.0
click at [385, 482] on icon at bounding box center [384, 489] width 8 height 87
click at [408, 461] on div at bounding box center [291, 490] width 559 height 86
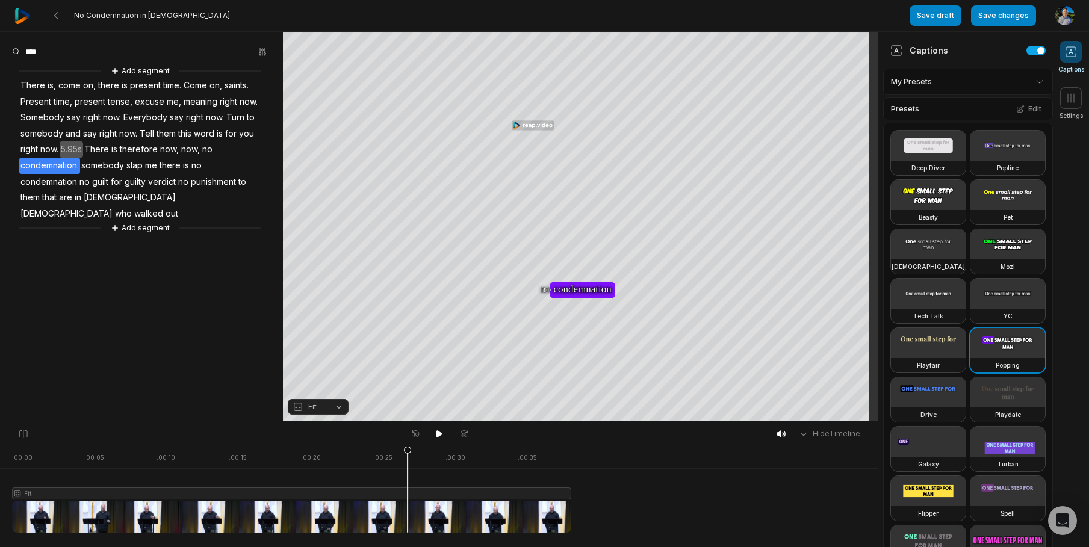
click at [420, 462] on div at bounding box center [291, 490] width 559 height 86
click at [338, 408] on button "Fit" at bounding box center [318, 407] width 61 height 16
click at [327, 357] on div "Split" at bounding box center [318, 357] width 61 height 16
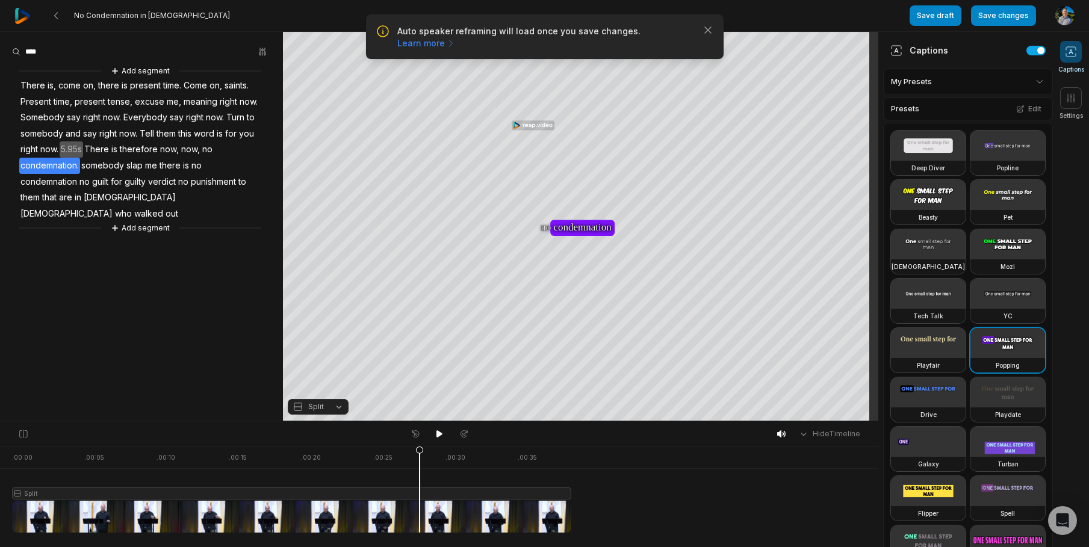
click at [334, 410] on button "Split" at bounding box center [318, 407] width 61 height 16
click at [337, 363] on div "Split" at bounding box center [318, 357] width 61 height 16
click at [333, 406] on button "Split" at bounding box center [318, 407] width 61 height 16
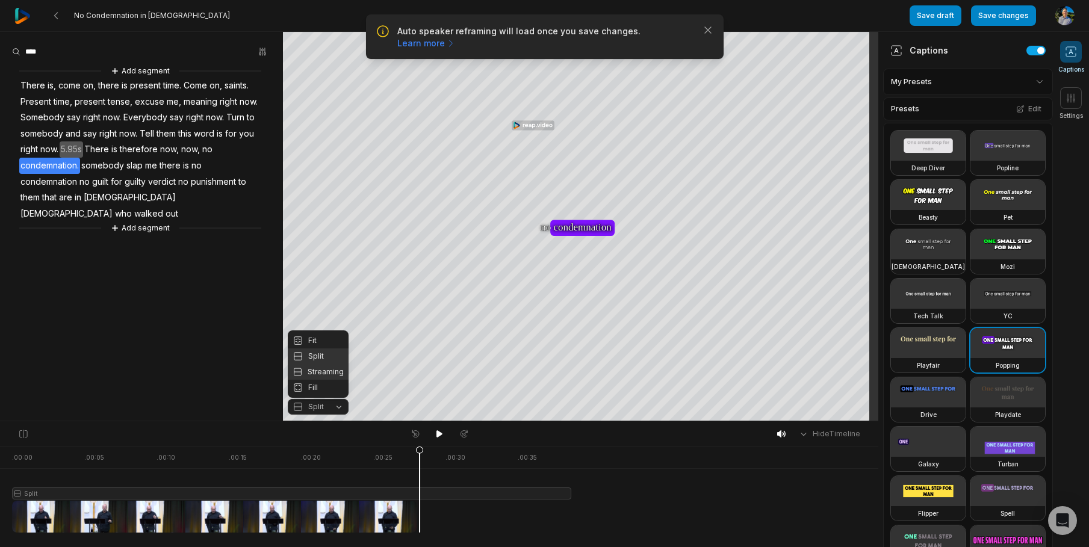
click at [332, 370] on div "Streaming" at bounding box center [318, 372] width 61 height 16
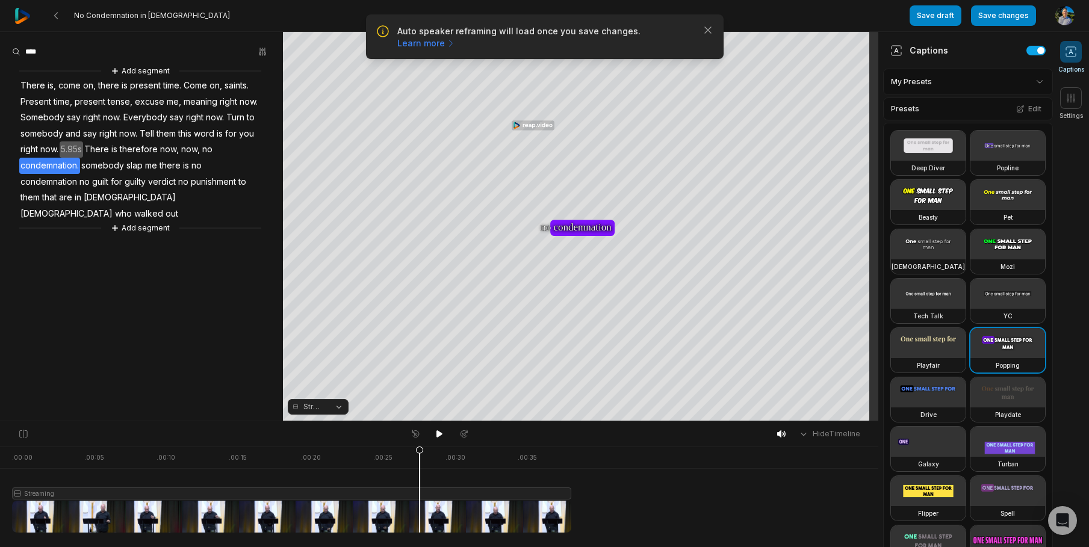
click at [329, 415] on div "Streaming" at bounding box center [318, 407] width 61 height 17
click at [330, 408] on button "Streaming" at bounding box center [318, 407] width 61 height 16
click at [327, 338] on div "Fit" at bounding box center [318, 341] width 61 height 16
click at [1000, 81] on html "Auto speaker reframing will load once you save changes. Learn more Close No Con…" at bounding box center [544, 273] width 1089 height 547
click at [1017, 84] on html "Auto speaker reframing will load once you save changes. Learn more Close No Con…" at bounding box center [544, 273] width 1089 height 547
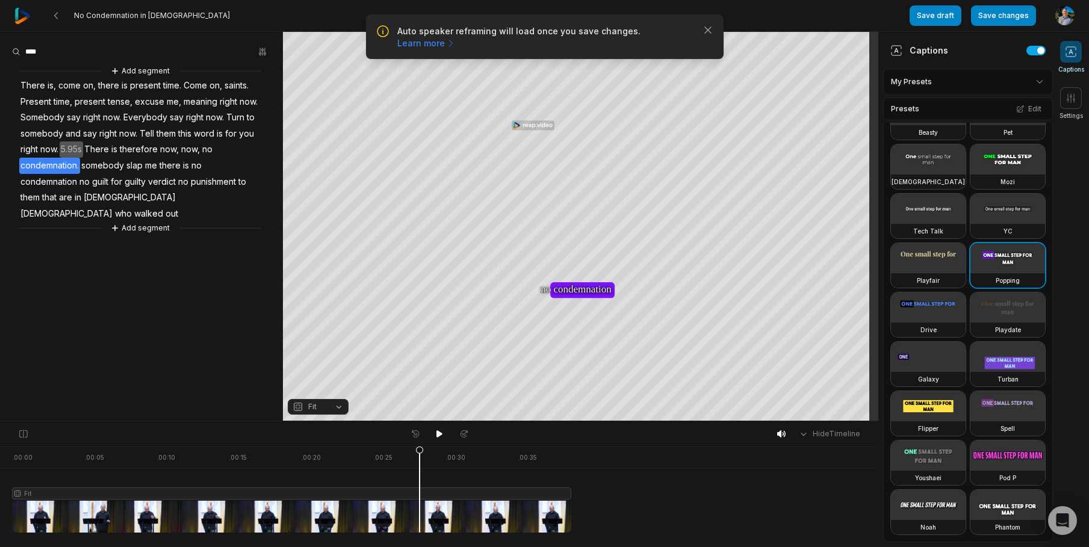
scroll to position [4, 0]
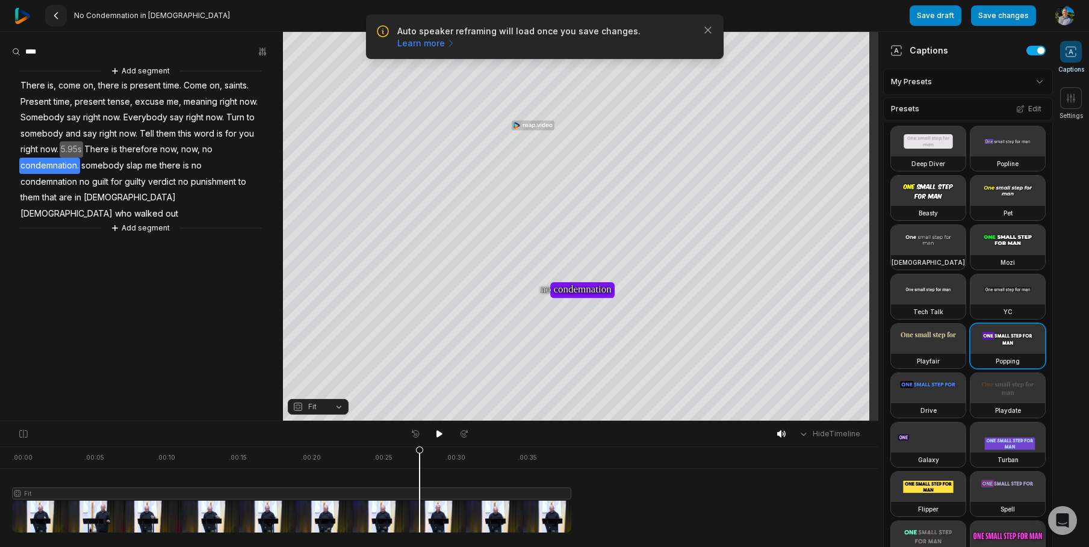
click at [63, 14] on button at bounding box center [56, 16] width 22 height 22
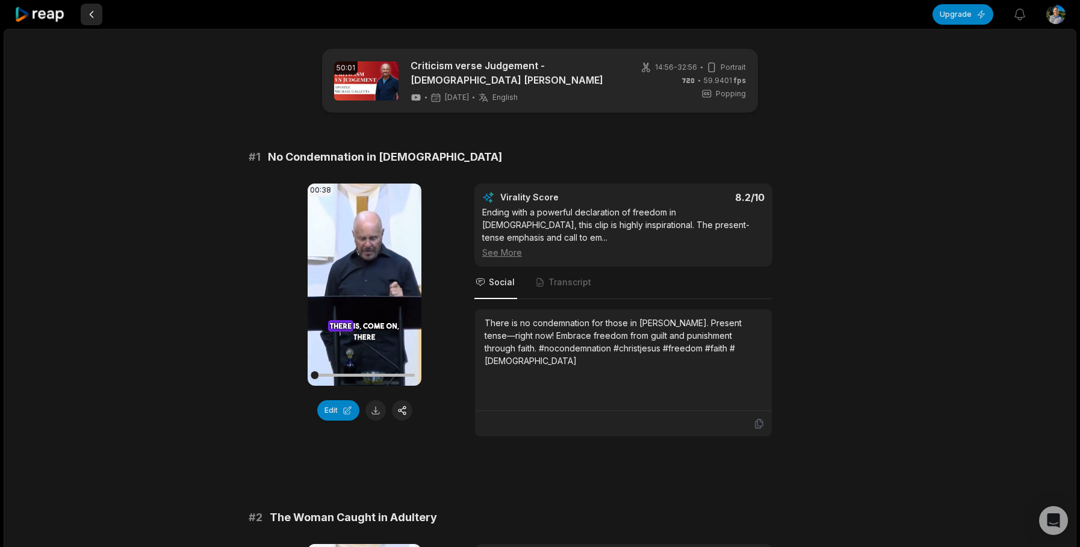
click at [93, 5] on button at bounding box center [92, 15] width 22 height 22
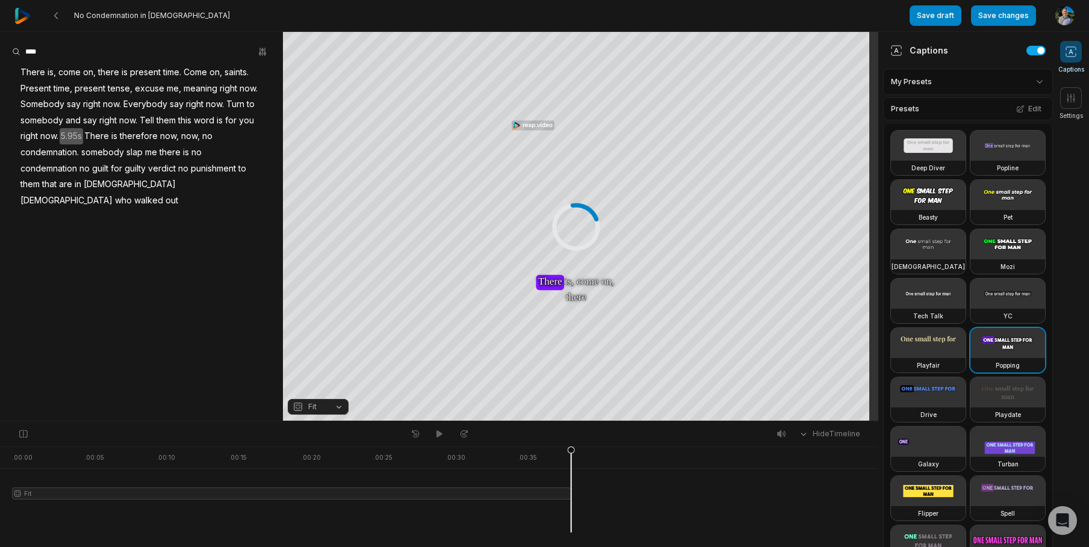
click at [20, 10] on img at bounding box center [22, 16] width 16 height 16
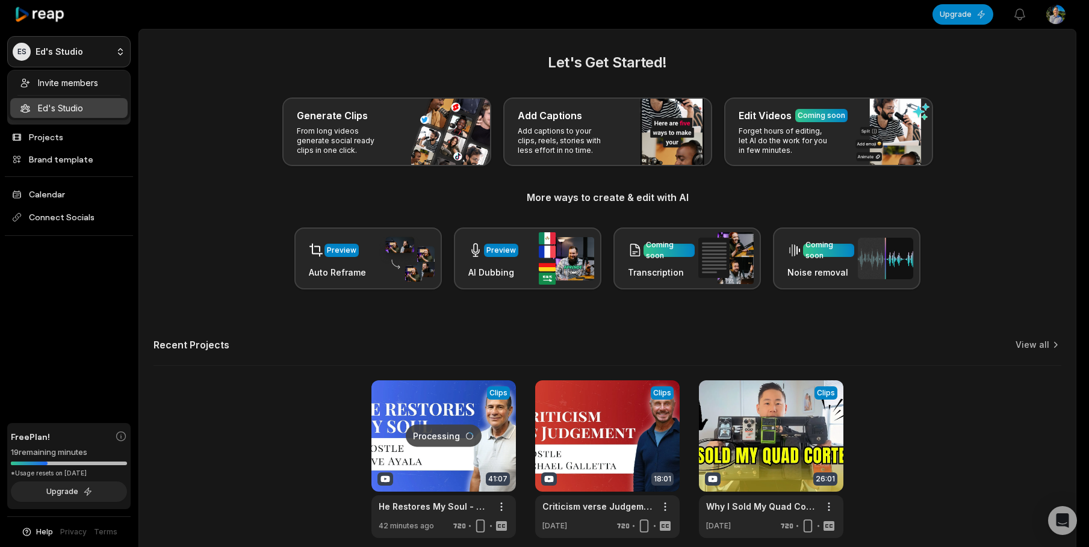
click at [111, 51] on html "ES Ed's Studio Create Project Home Projects Brand template Calendar Connect Soc…" at bounding box center [544, 273] width 1089 height 547
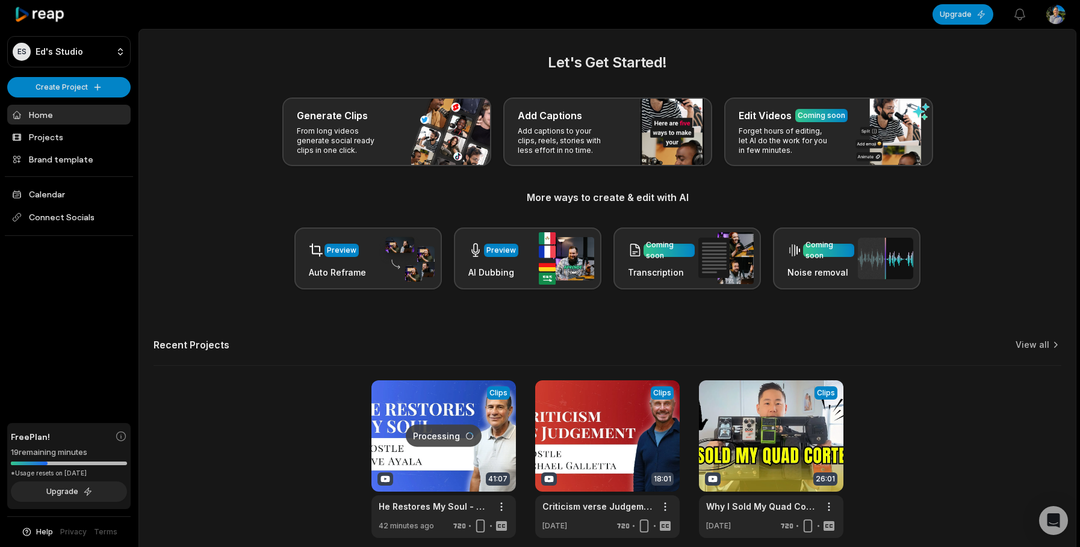
click at [1059, 10] on html "ES Ed's Studio Create Project Home Projects Brand template Calendar Connect Soc…" at bounding box center [540, 273] width 1080 height 547
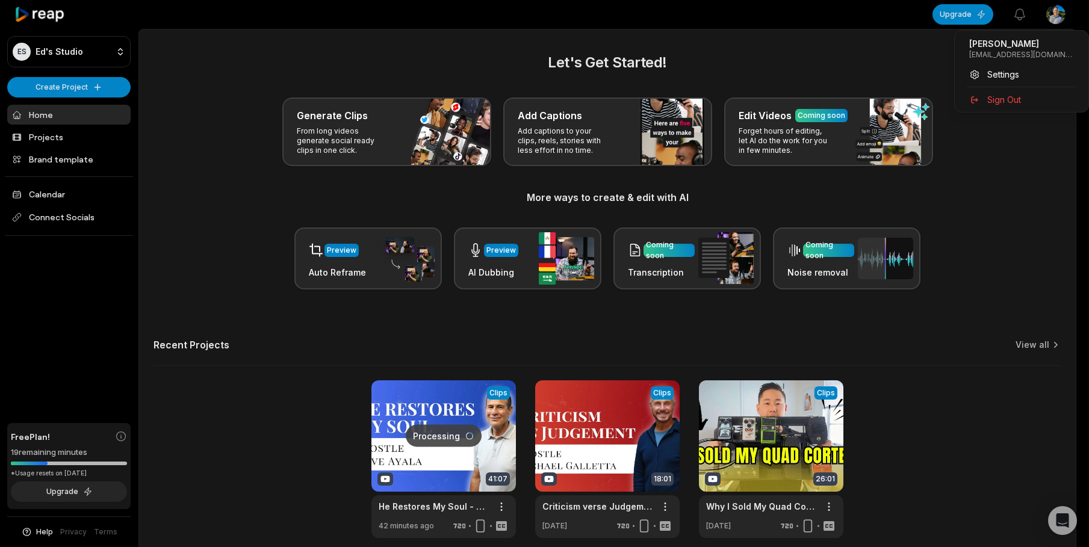
click at [1059, 11] on html "ES Ed's Studio Create Project Home Projects Brand template Calendar Connect Soc…" at bounding box center [544, 273] width 1089 height 547
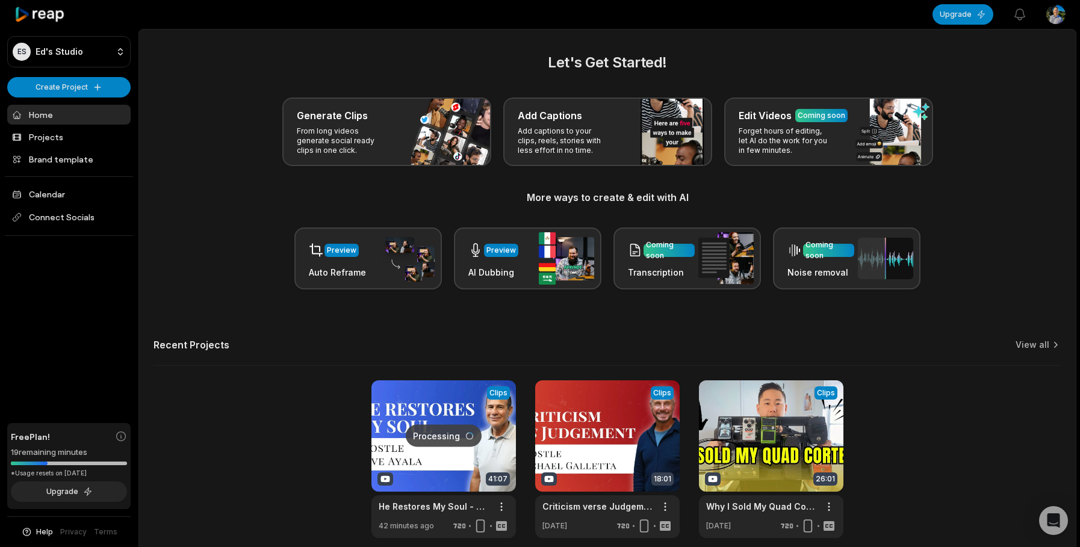
click at [1059, 11] on html "ES Ed's Studio Create Project Home Projects Brand template Calendar Connect Soc…" at bounding box center [540, 273] width 1080 height 547
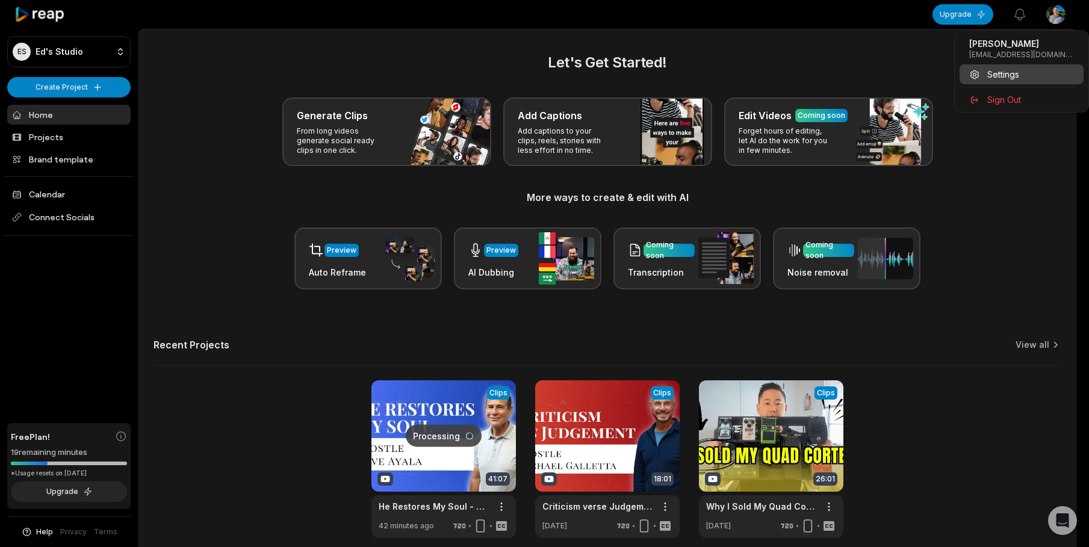
click at [1011, 75] on span "Settings" at bounding box center [1003, 74] width 32 height 13
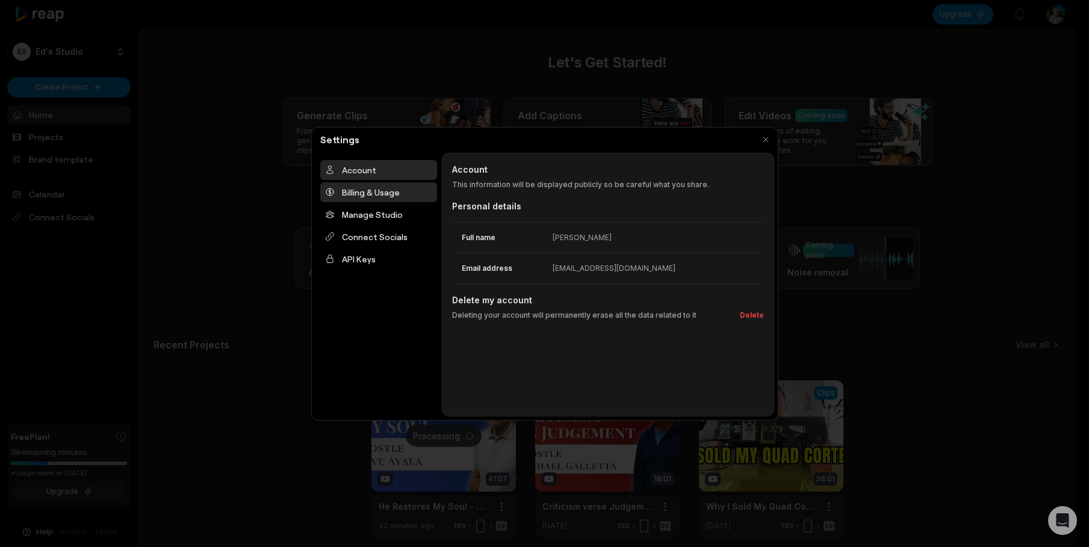
click at [375, 198] on div "Billing & Usage" at bounding box center [378, 192] width 117 height 20
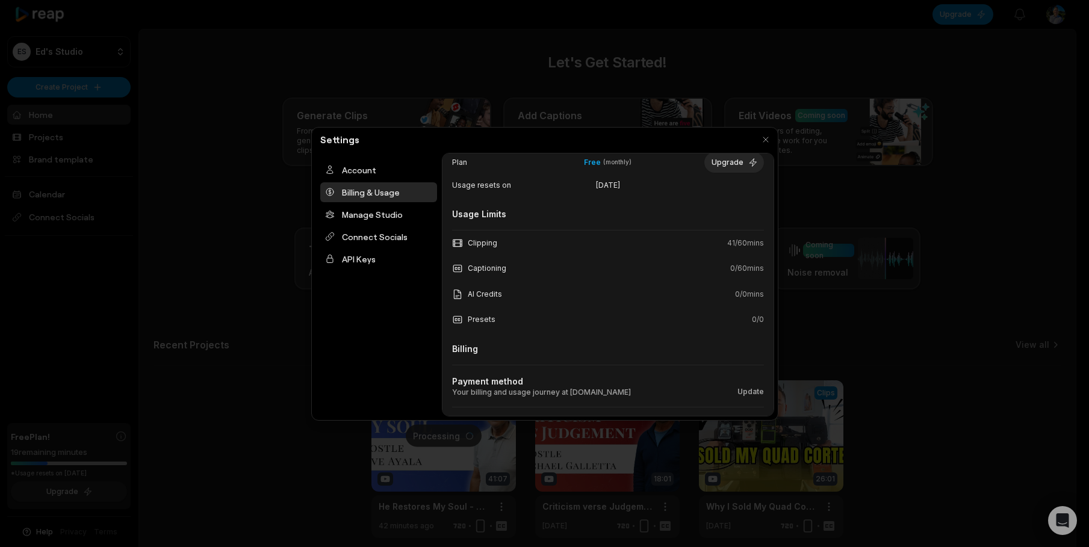
scroll to position [111, 0]
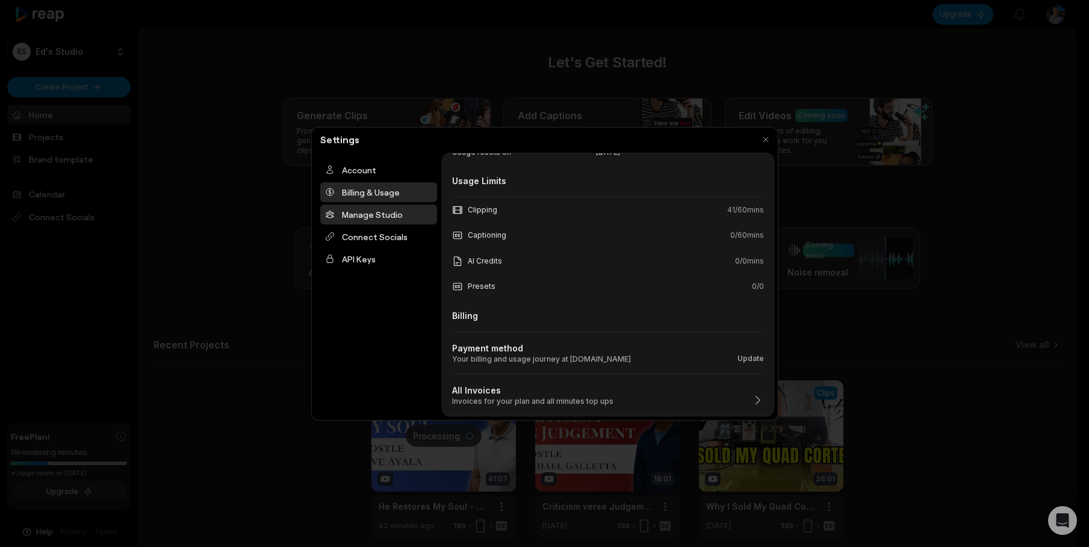
click at [362, 219] on div "Manage Studio" at bounding box center [378, 215] width 117 height 20
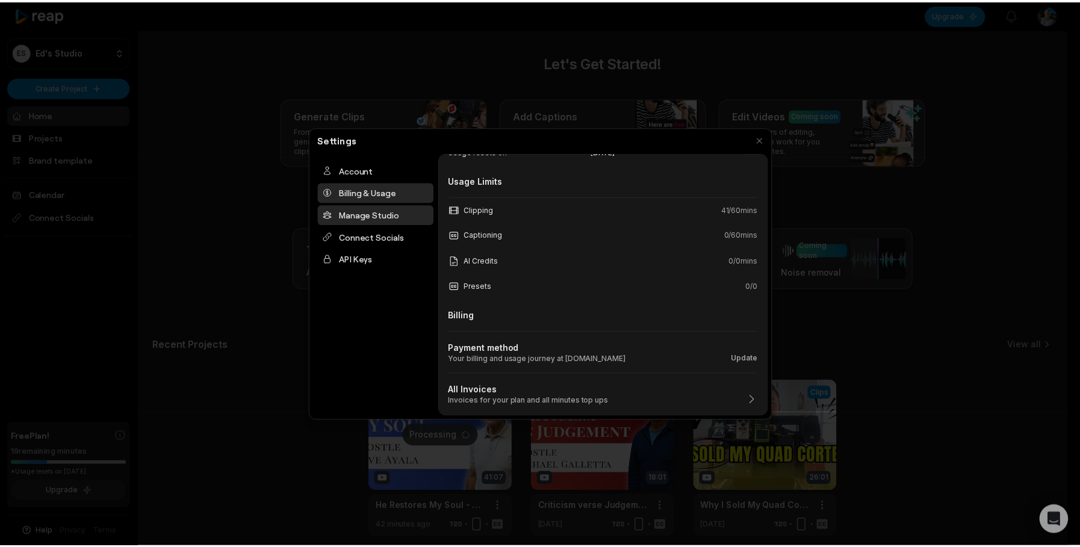
scroll to position [0, 0]
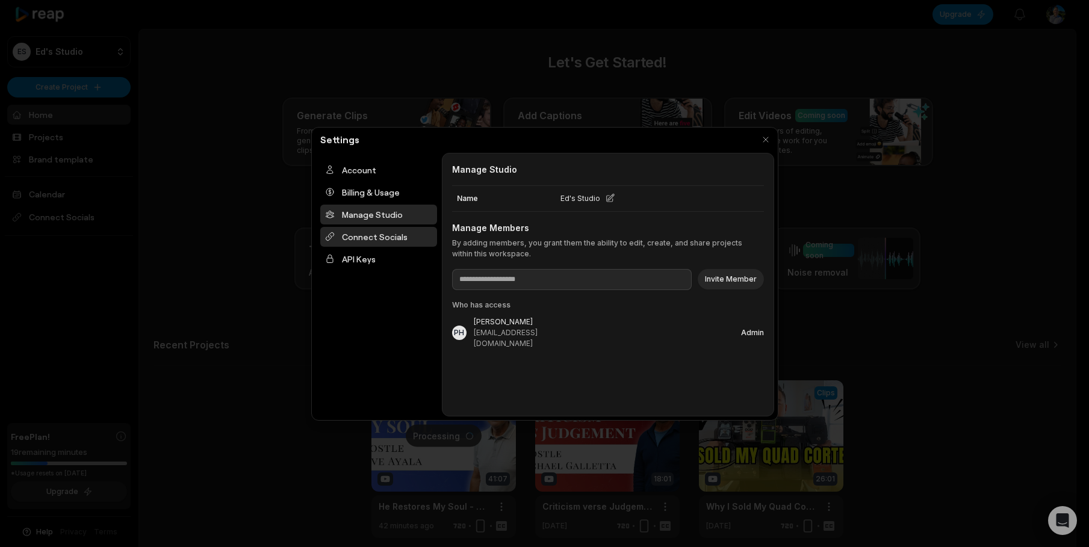
click at [368, 243] on div "Connect Socials" at bounding box center [378, 237] width 117 height 20
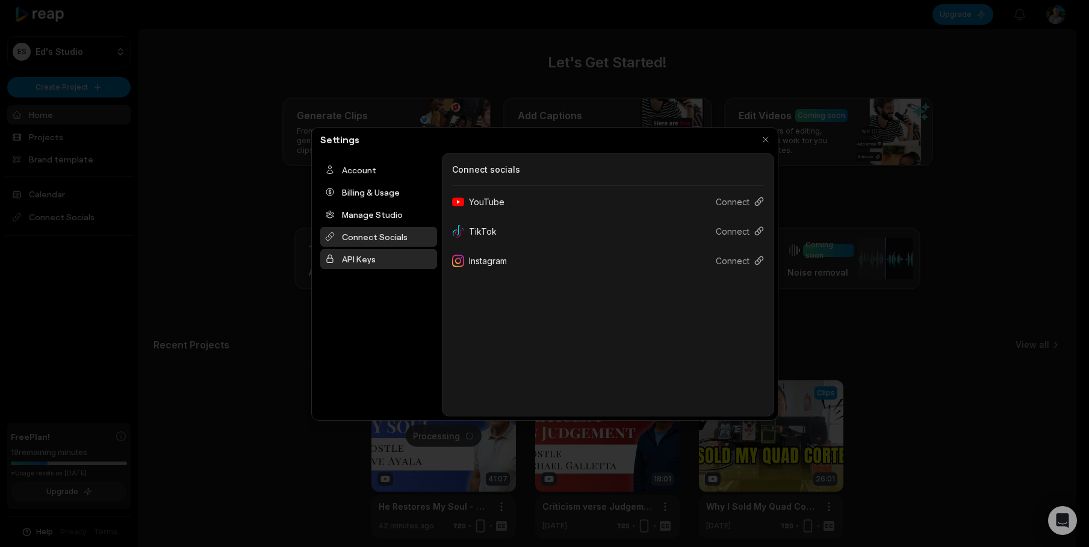
click at [369, 262] on div "API Keys" at bounding box center [378, 259] width 117 height 20
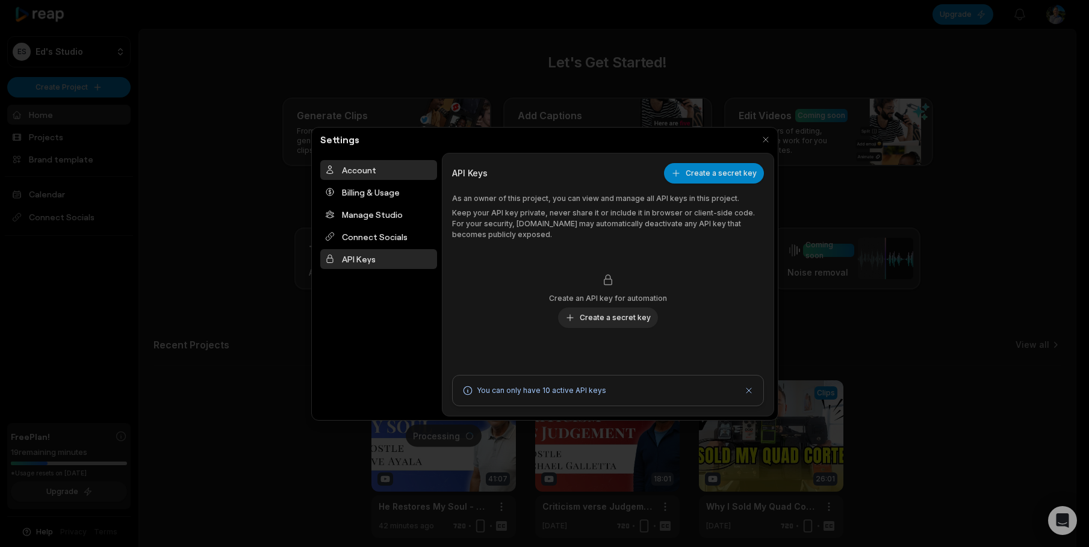
click at [371, 173] on div "Account" at bounding box center [378, 170] width 117 height 20
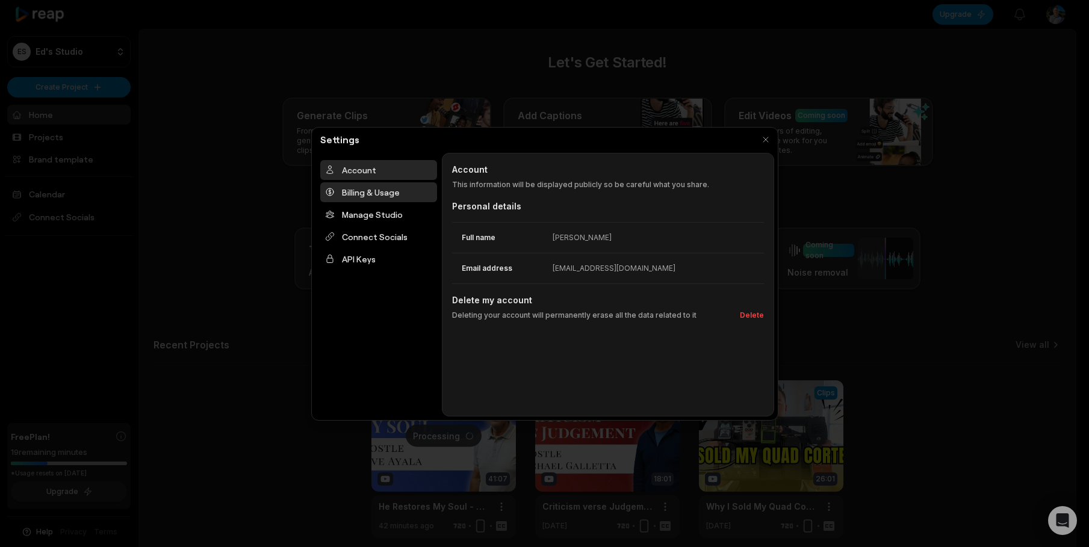
click at [377, 193] on div "Billing & Usage" at bounding box center [378, 192] width 117 height 20
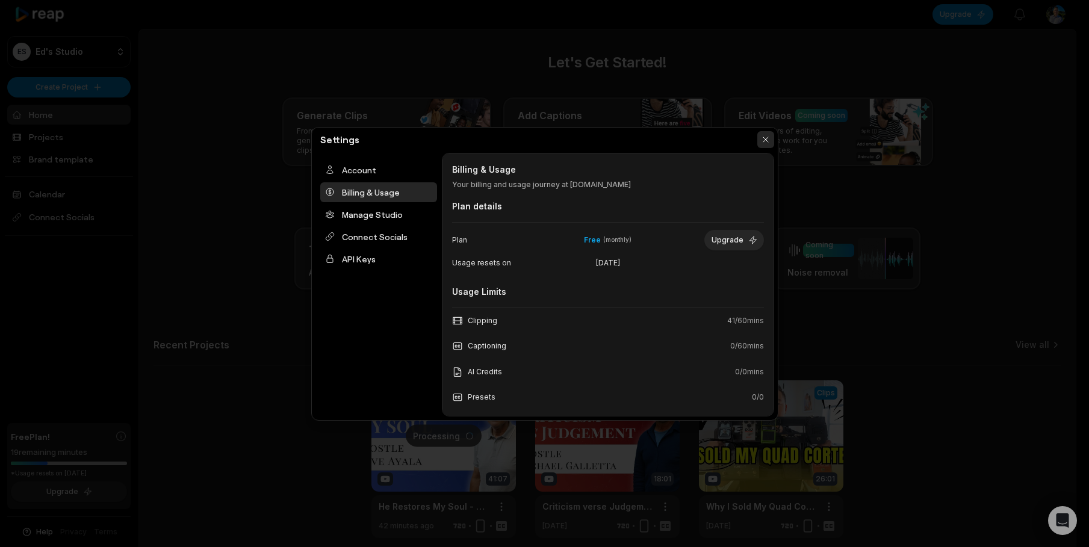
click at [768, 137] on button "button" at bounding box center [765, 139] width 17 height 17
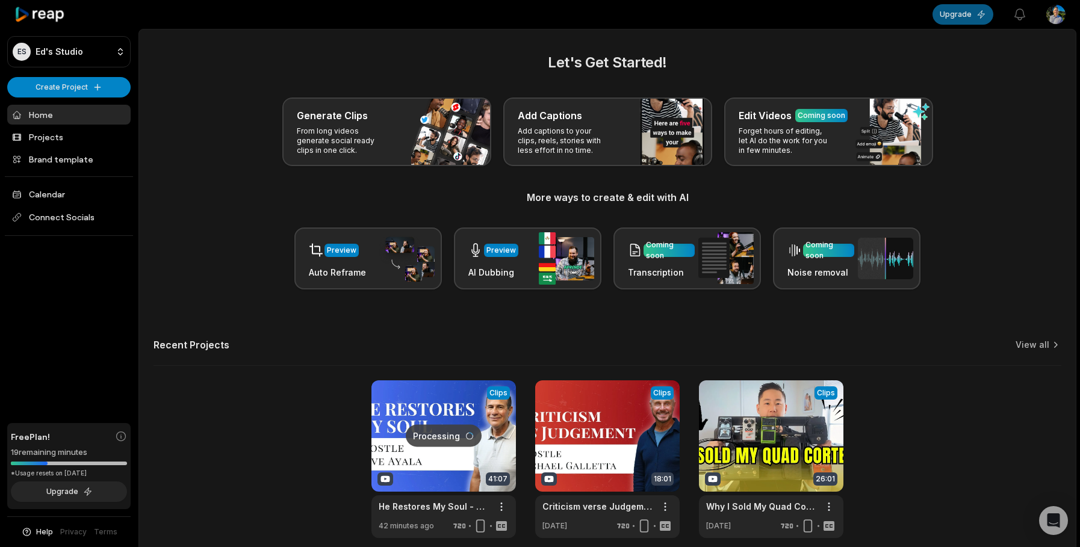
click at [966, 17] on button "Upgrade" at bounding box center [962, 14] width 61 height 20
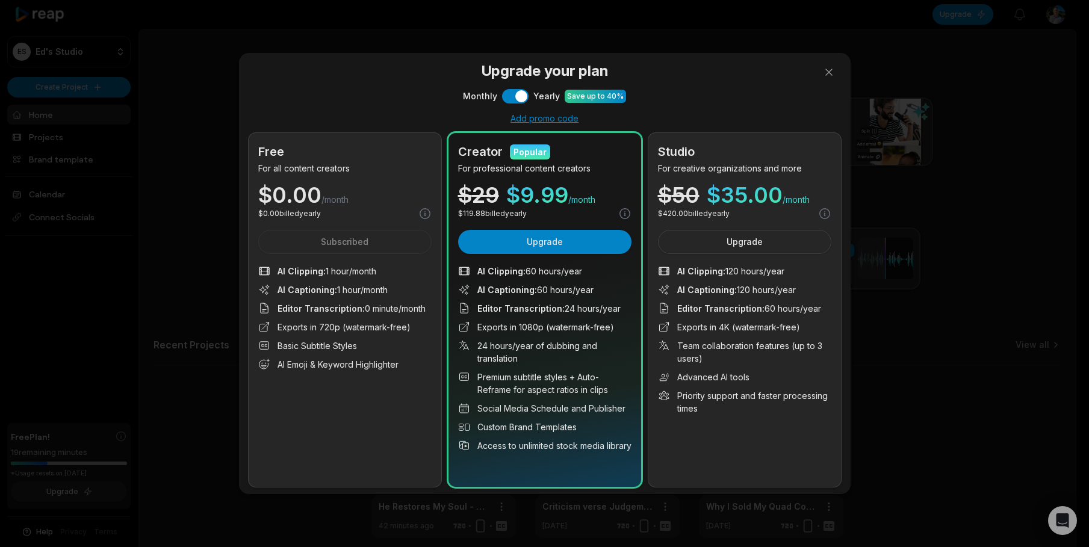
click at [576, 116] on div "Add promo code" at bounding box center [545, 118] width 592 height 11
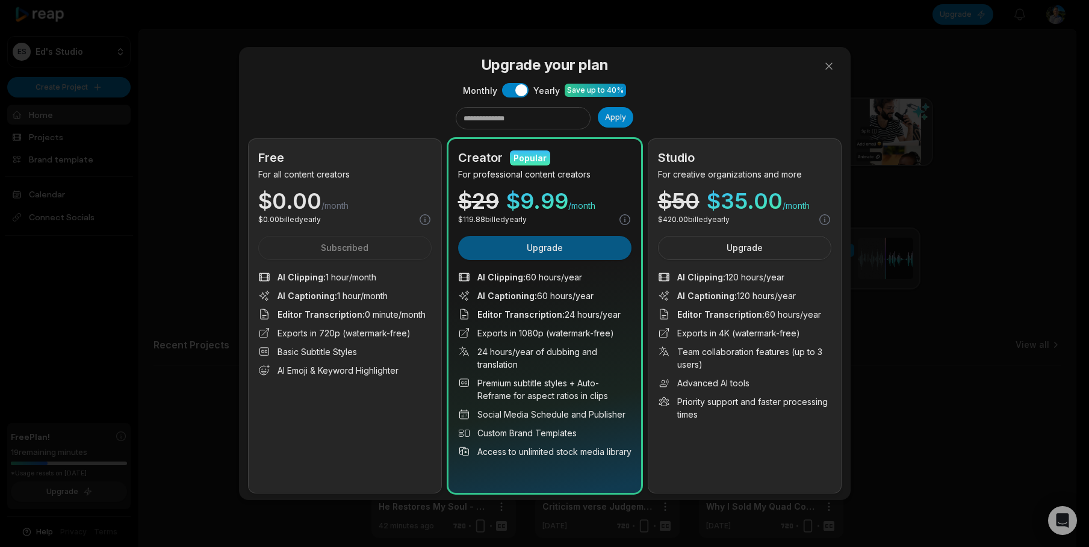
click at [589, 249] on button "Upgrade" at bounding box center [544, 248] width 173 height 24
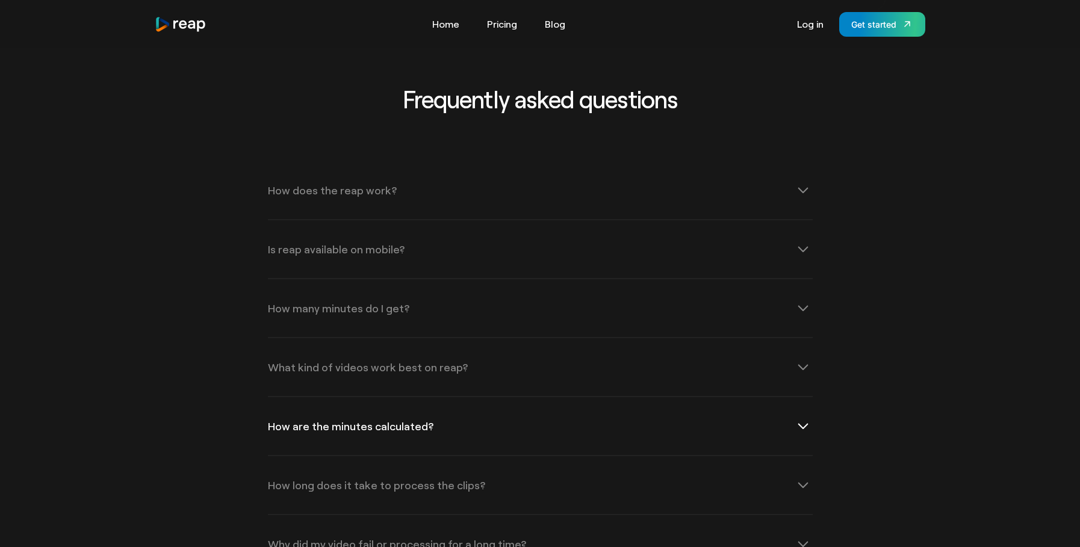
scroll to position [3771, 0]
